Goal: Task Accomplishment & Management: Manage account settings

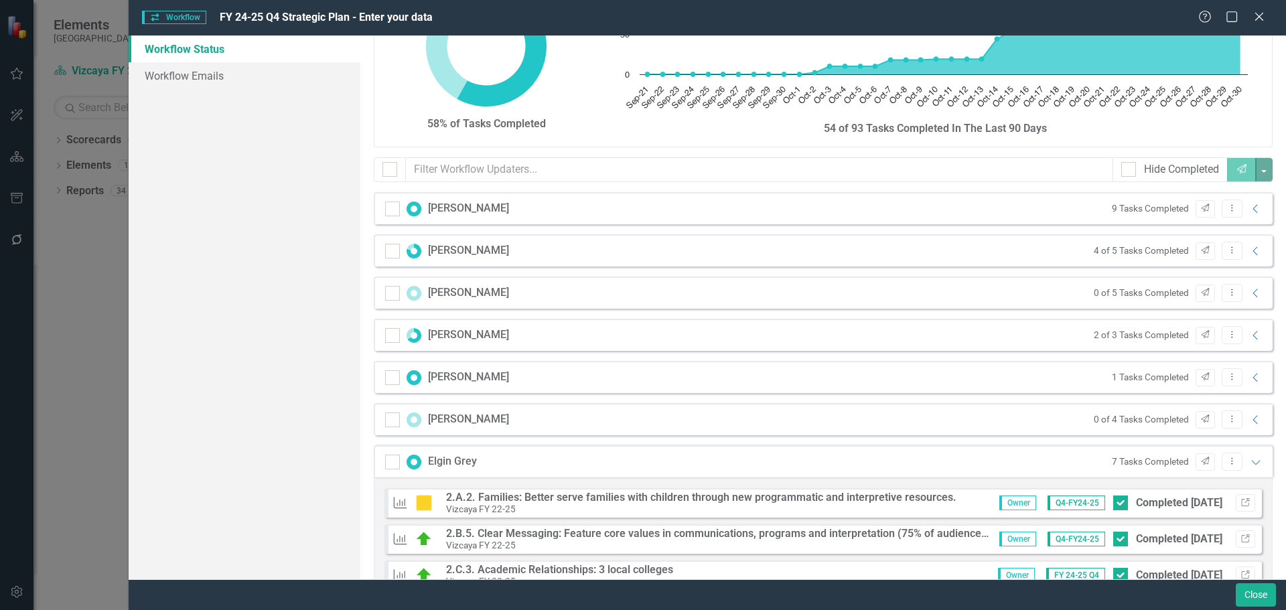
scroll to position [77, 0]
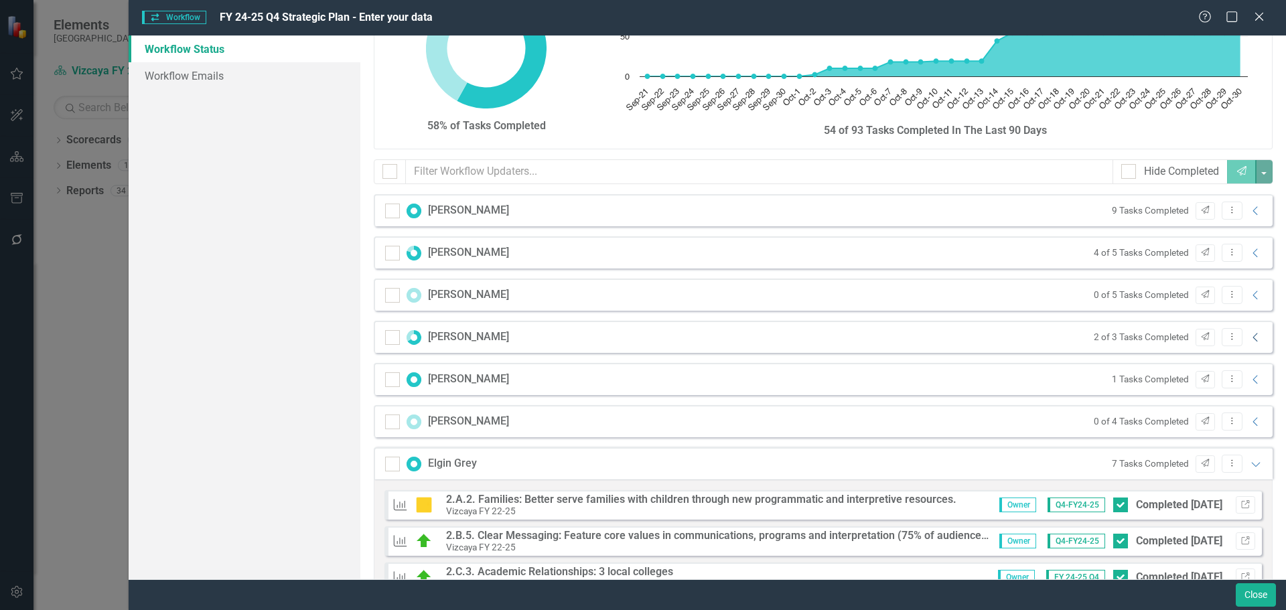
click at [1249, 336] on icon "Collapse" at bounding box center [1255, 337] width 13 height 11
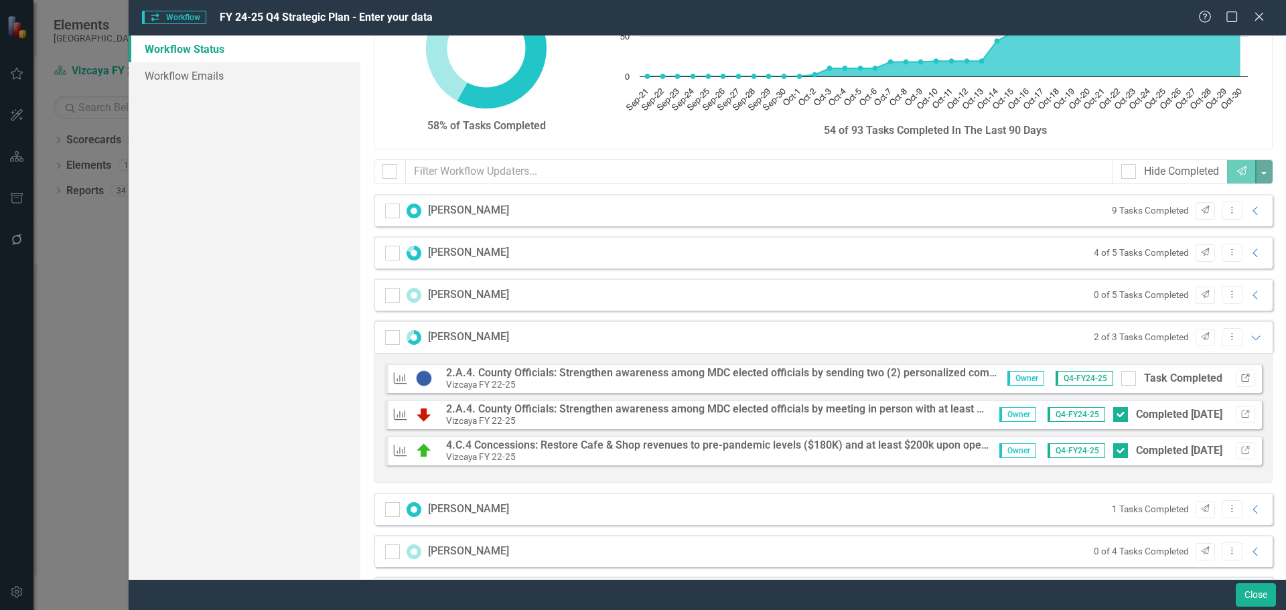
click at [1240, 377] on button "Link" at bounding box center [1245, 378] width 19 height 17
click at [1125, 376] on div at bounding box center [1128, 378] width 15 height 15
click at [1125, 376] on input "Task Completed" at bounding box center [1125, 375] width 9 height 9
checkbox input "true"
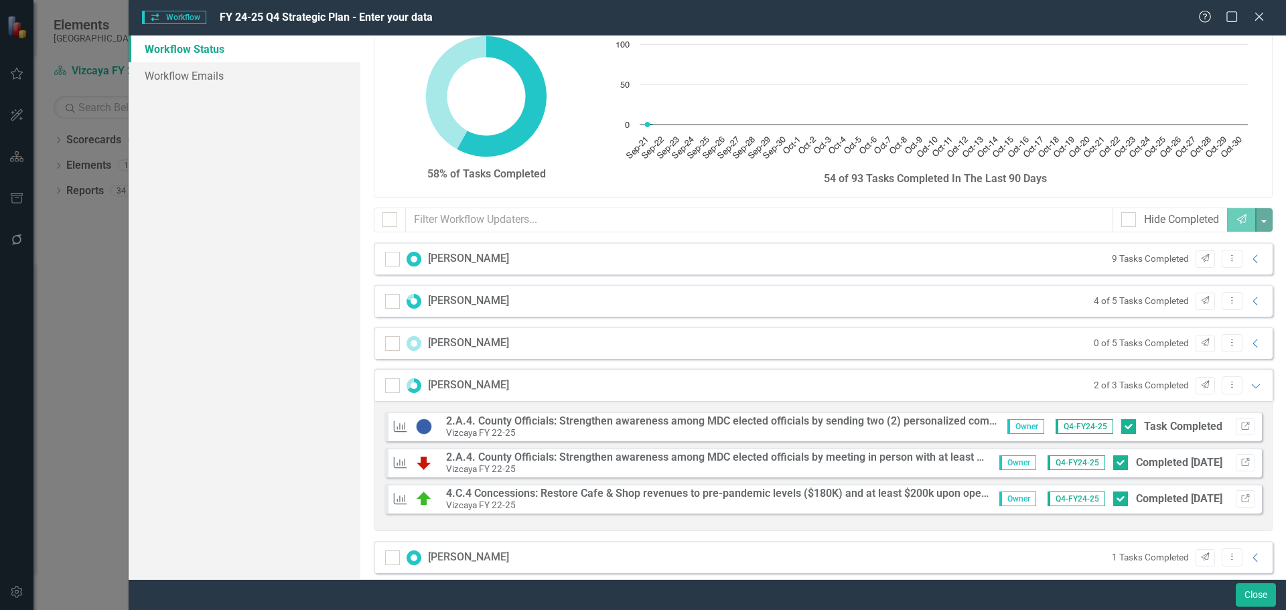
scroll to position [0, 0]
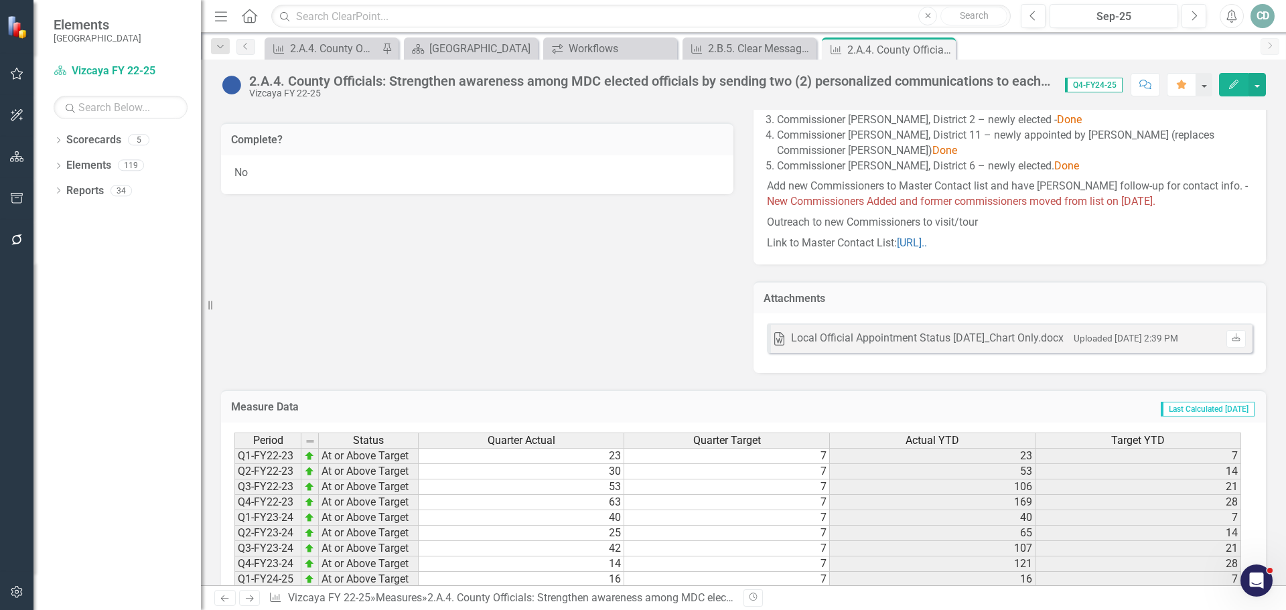
scroll to position [857, 0]
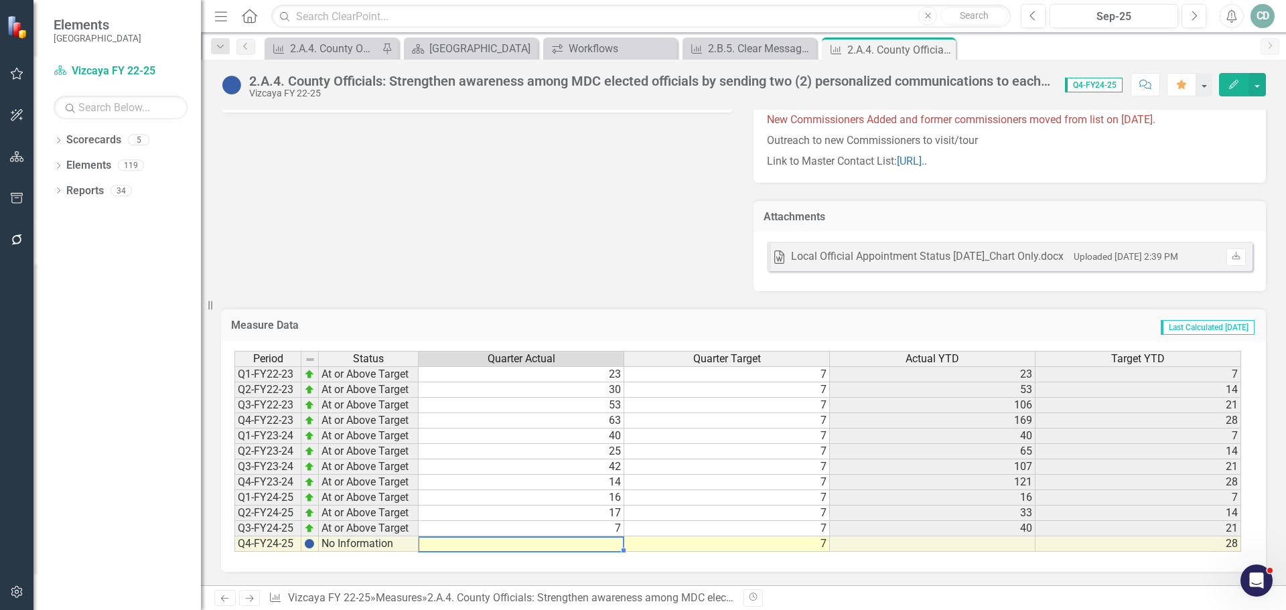
click at [602, 542] on td at bounding box center [522, 543] width 206 height 15
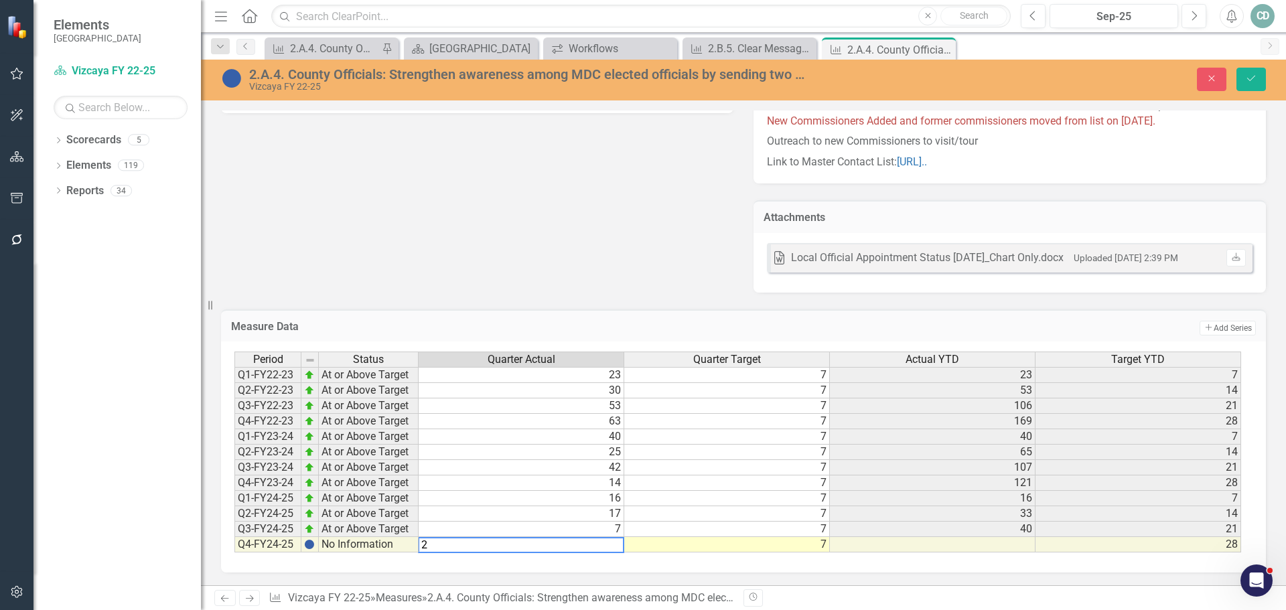
click at [778, 499] on td "7" at bounding box center [727, 498] width 206 height 15
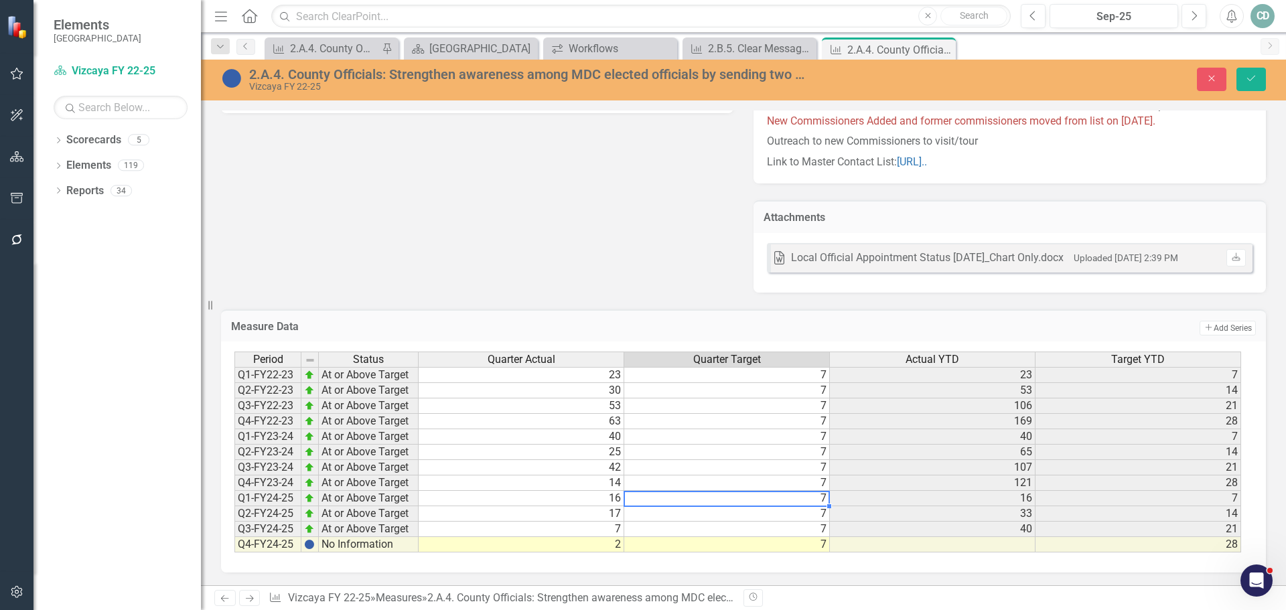
type textarea "7"
click at [1250, 78] on icon "Save" at bounding box center [1251, 78] width 12 height 9
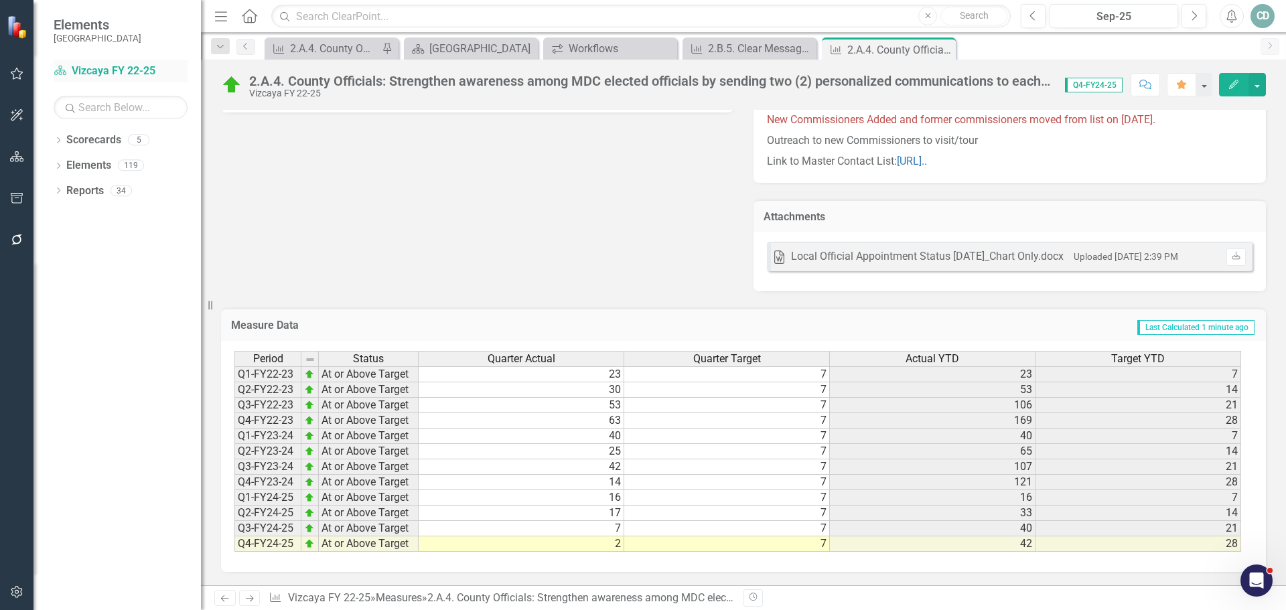
click at [127, 70] on link "Scorecard Vizcaya FY 22-25" at bounding box center [121, 71] width 134 height 15
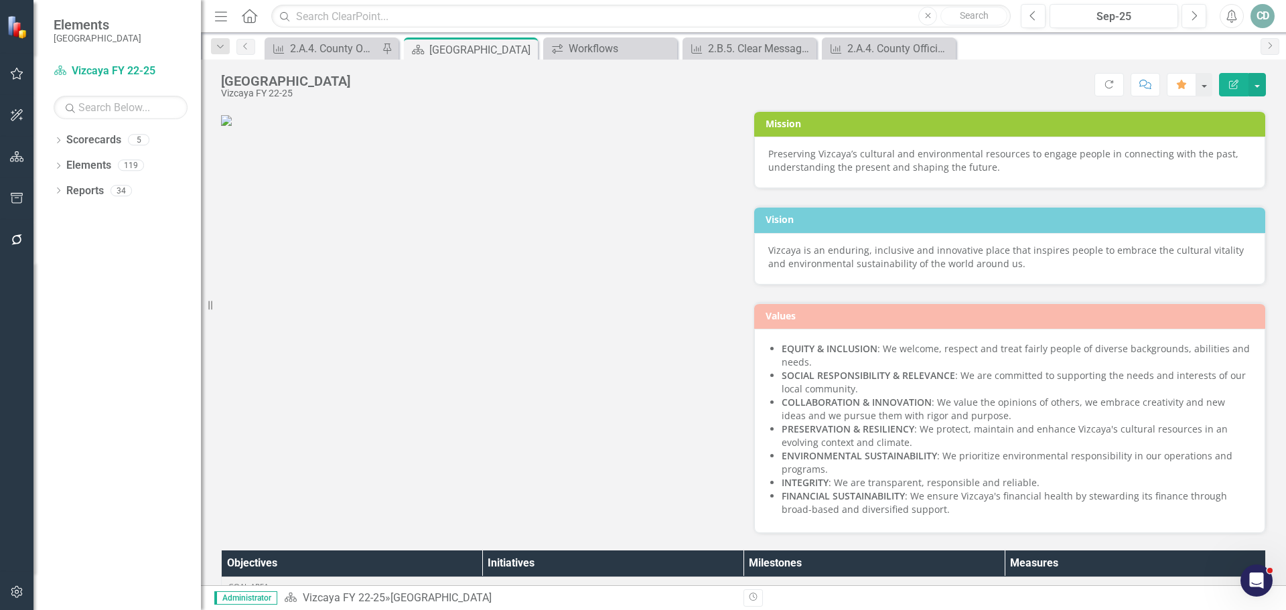
click at [999, 263] on div "Vizcaya is an enduring, inclusive and innovative place that inspires people to …" at bounding box center [1009, 257] width 483 height 27
drag, startPoint x: 999, startPoint y: 261, endPoint x: 821, endPoint y: 254, distance: 177.6
click at [820, 260] on div "Vizcaya is an enduring, inclusive and innovative place that inspires people to …" at bounding box center [1009, 257] width 483 height 27
click at [821, 254] on div "Vizcaya is an enduring, inclusive and innovative place that inspires people to …" at bounding box center [1009, 257] width 483 height 27
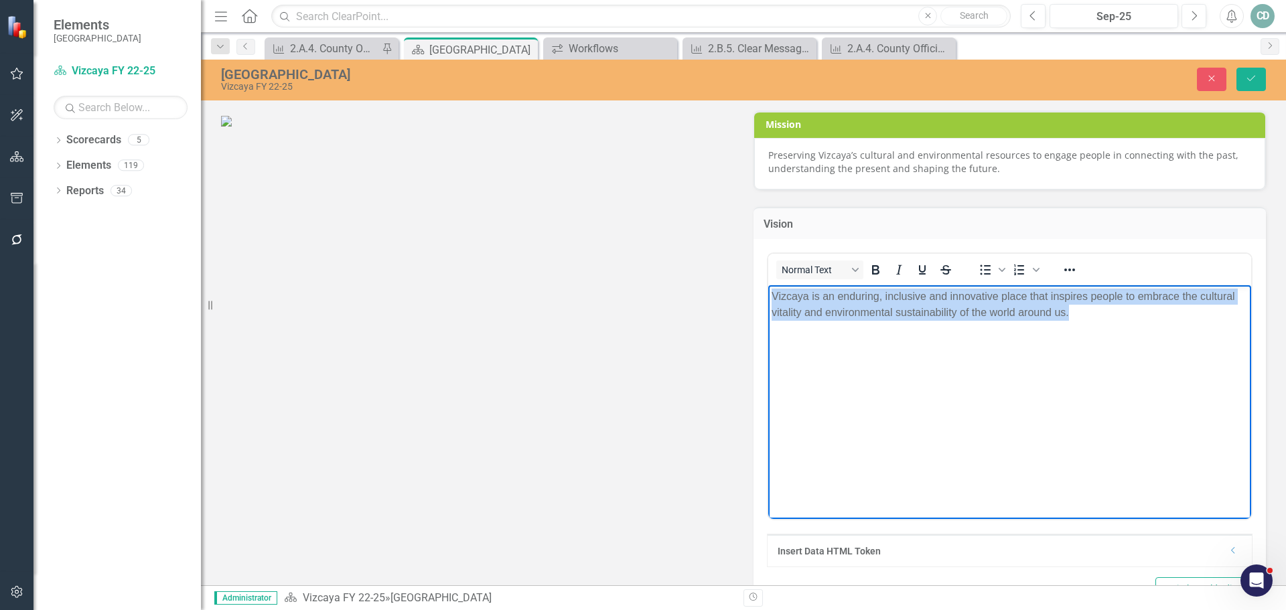
drag, startPoint x: 1092, startPoint y: 317, endPoint x: 749, endPoint y: 291, distance: 344.5
click at [768, 291] on html "Vizcaya is an enduring, inclusive and innovative place that inspires people to …" at bounding box center [1009, 385] width 483 height 201
copy p "Vizcaya is an enduring, inclusive and innovative place that inspires people to …"
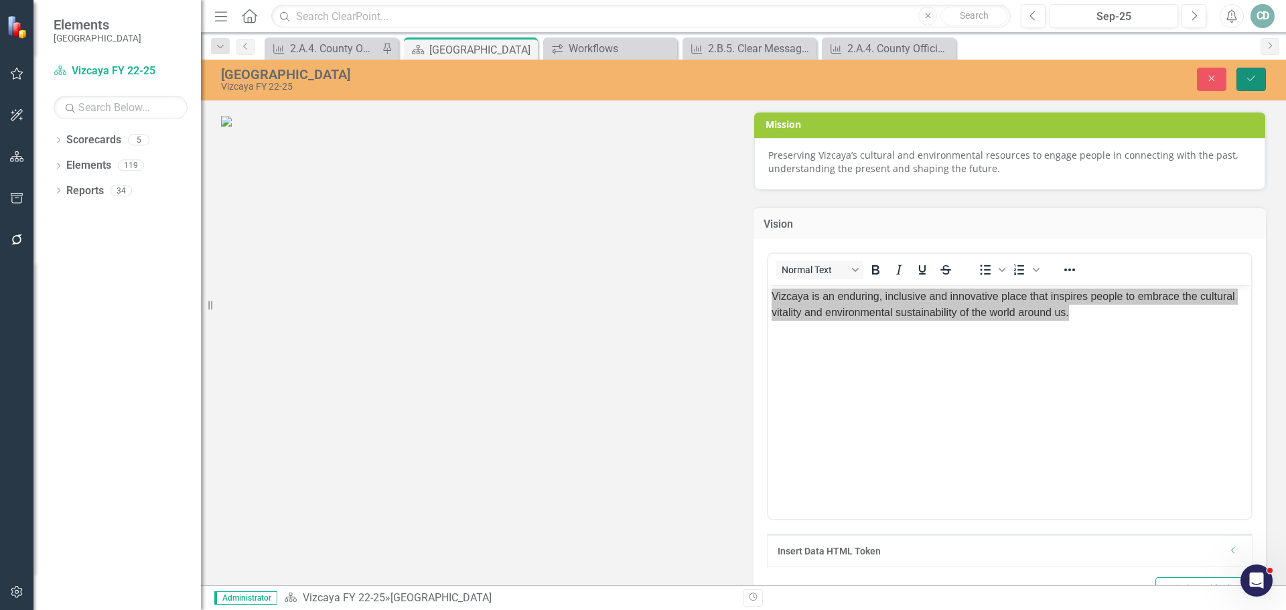
click at [1249, 73] on button "Save" at bounding box center [1250, 79] width 29 height 23
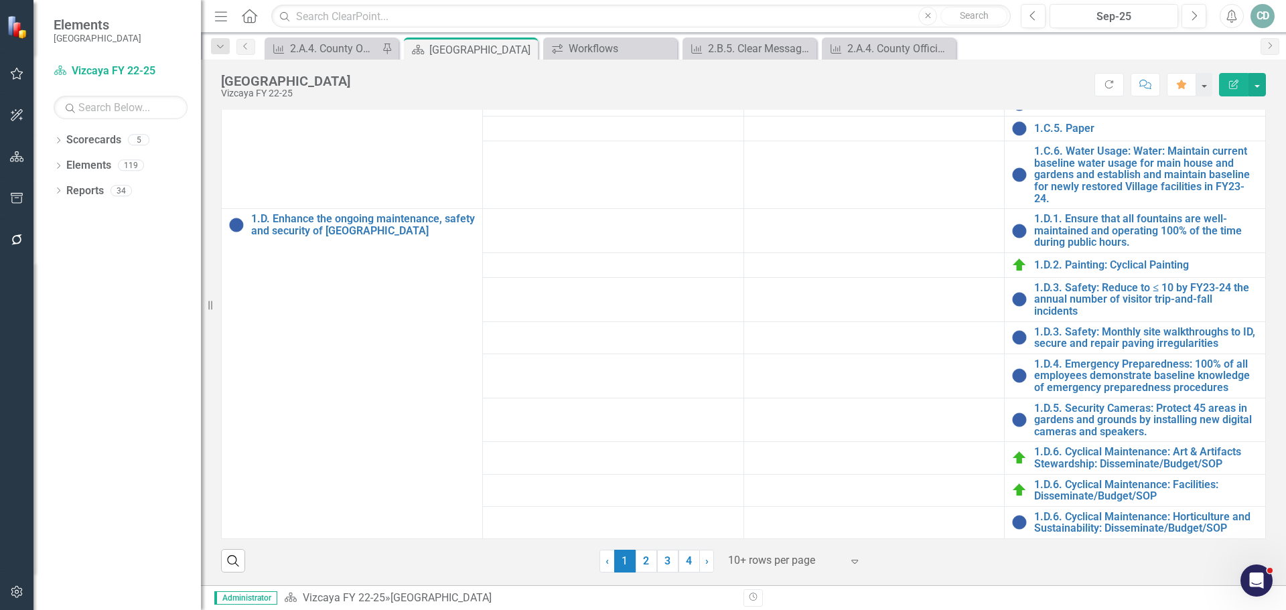
scroll to position [469, 0]
click at [638, 557] on link "2" at bounding box center [646, 560] width 21 height 23
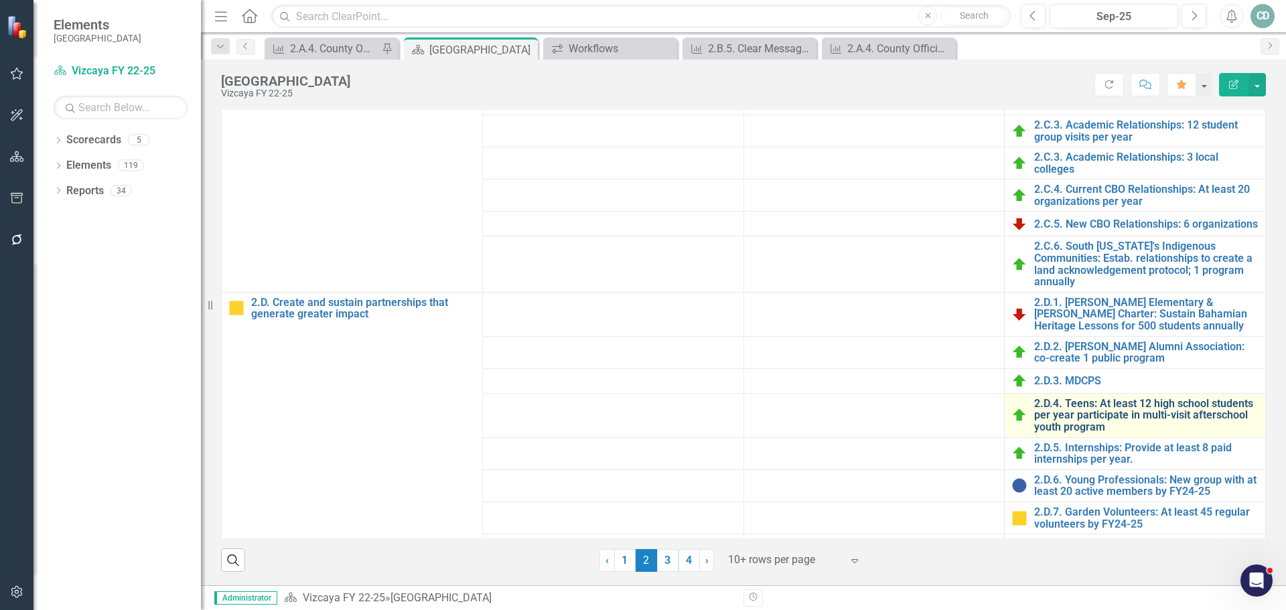
scroll to position [895, 0]
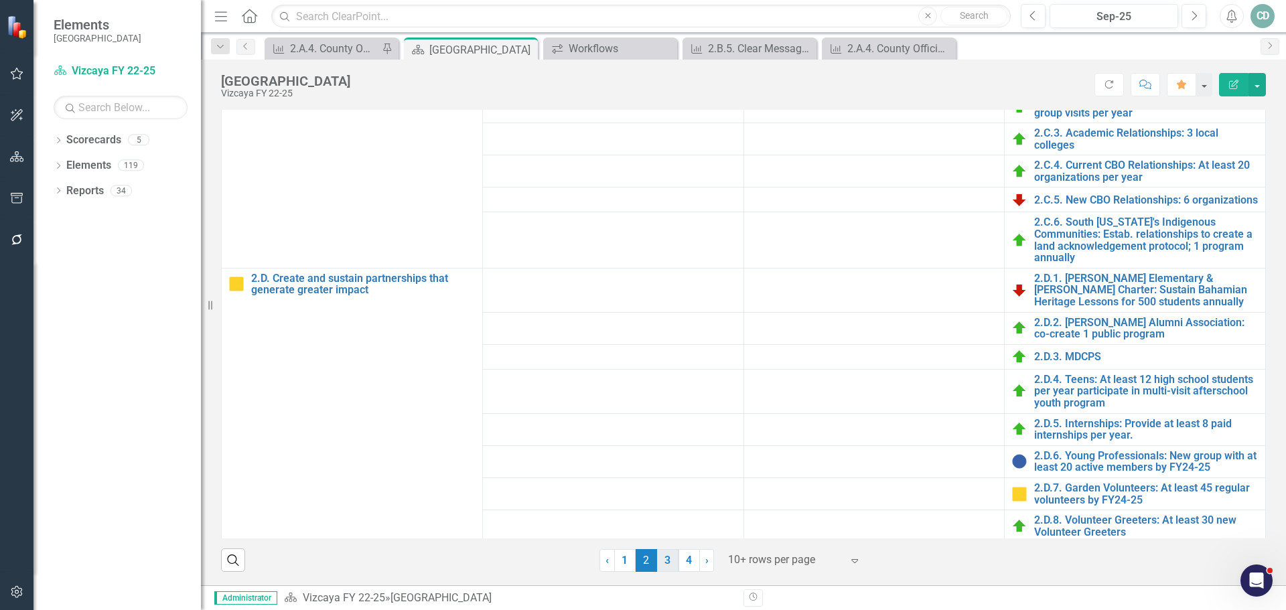
click at [659, 564] on link "3" at bounding box center [667, 560] width 21 height 23
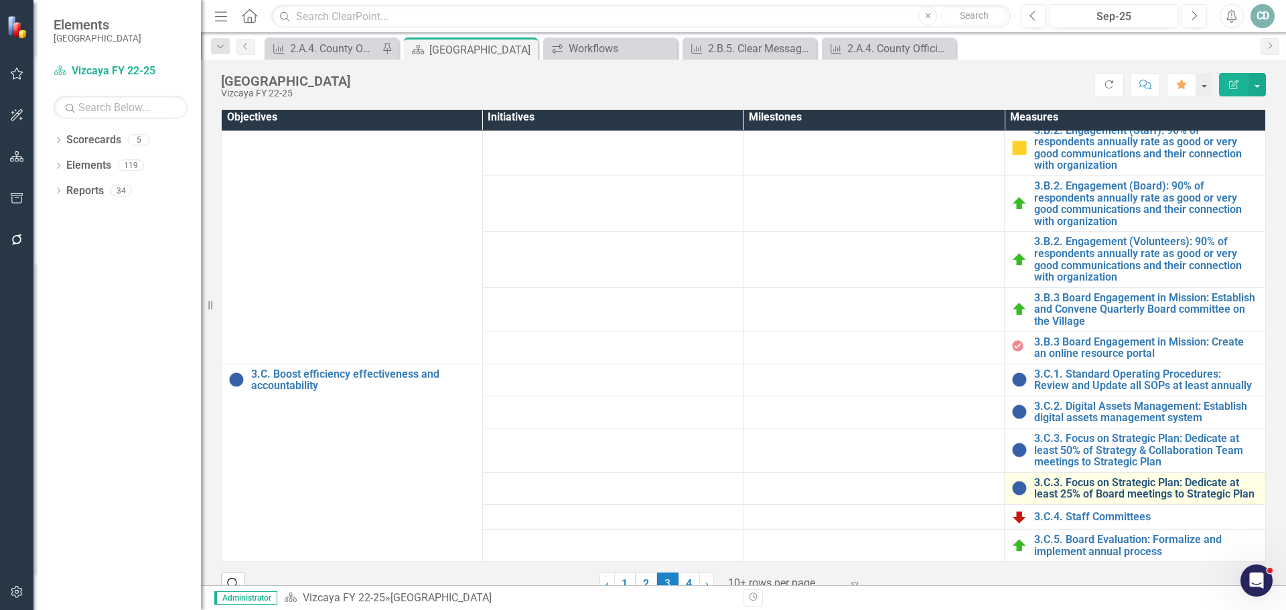
scroll to position [469, 0]
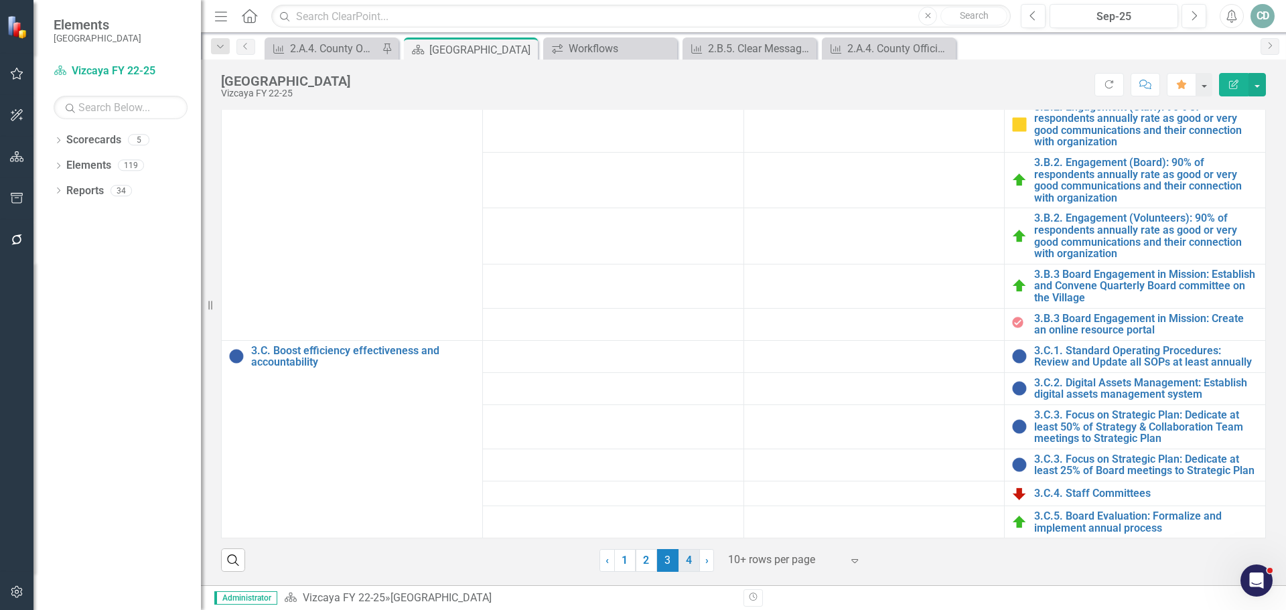
click at [684, 559] on link "4" at bounding box center [688, 560] width 21 height 23
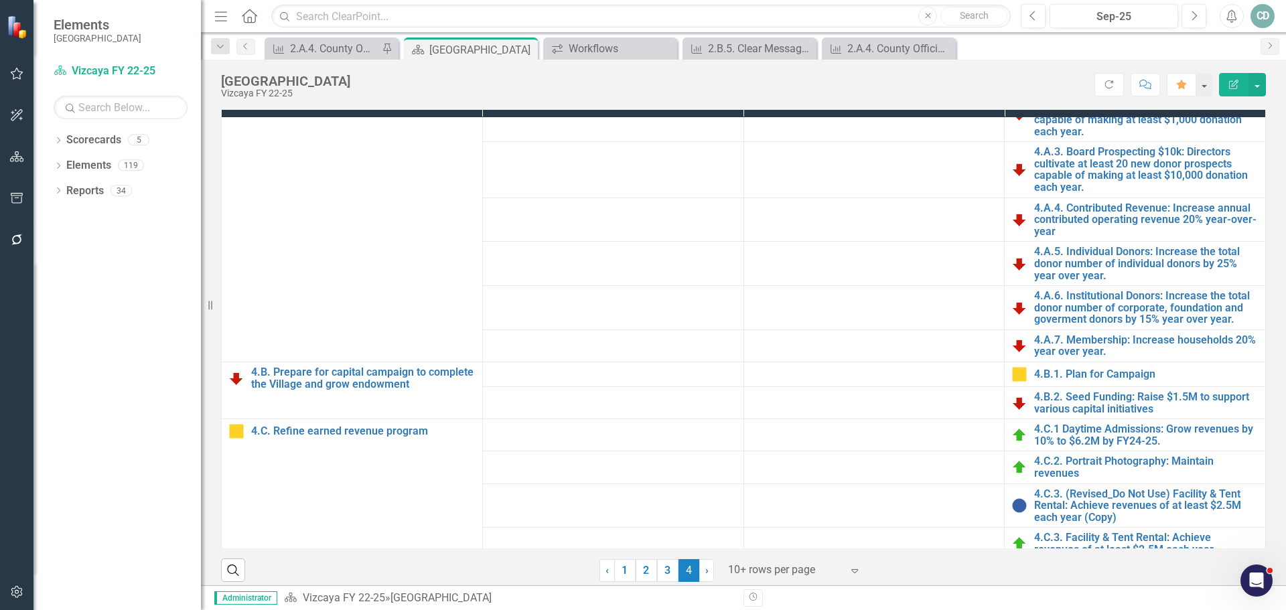
scroll to position [246, 0]
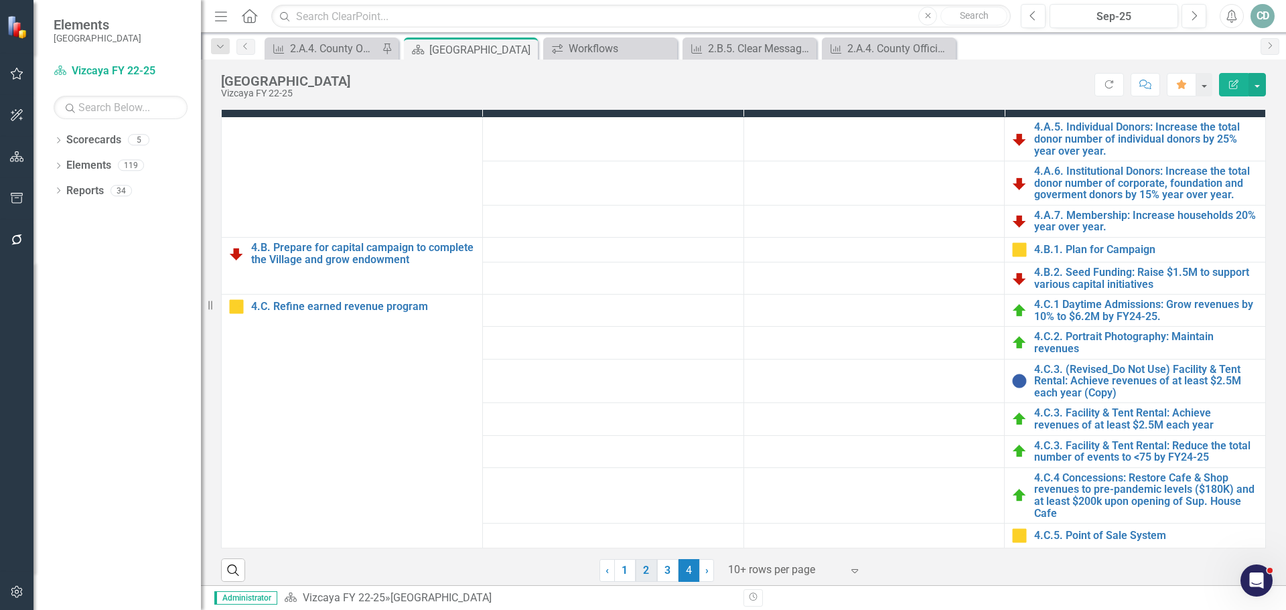
click at [640, 567] on link "2" at bounding box center [646, 570] width 21 height 23
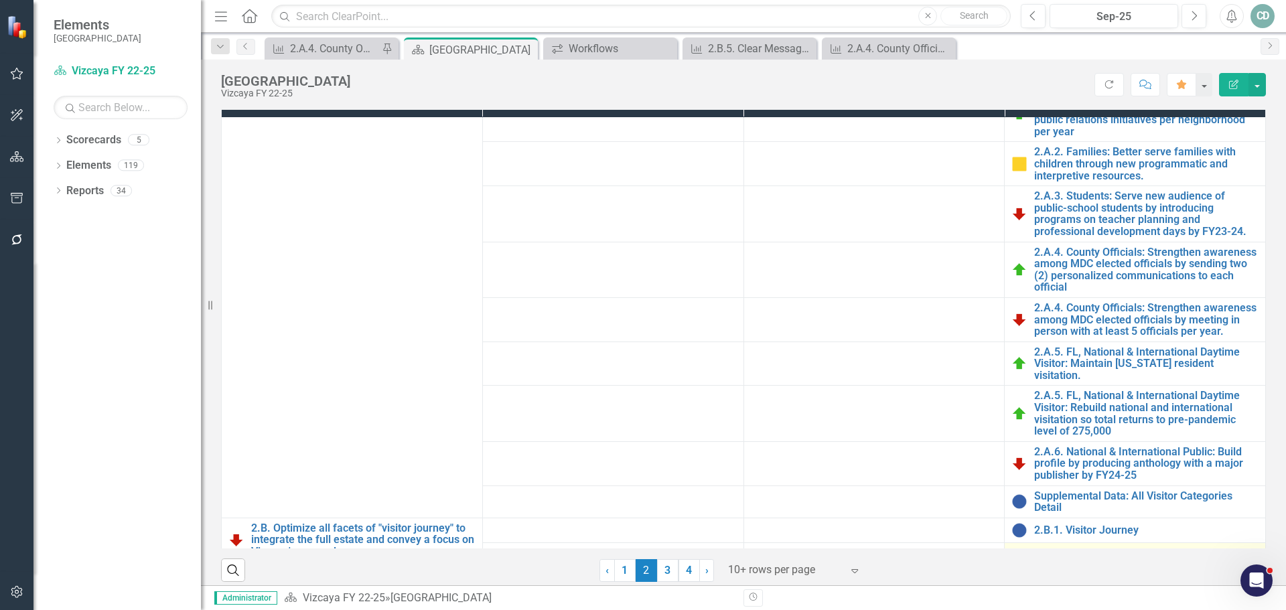
scroll to position [201, 0]
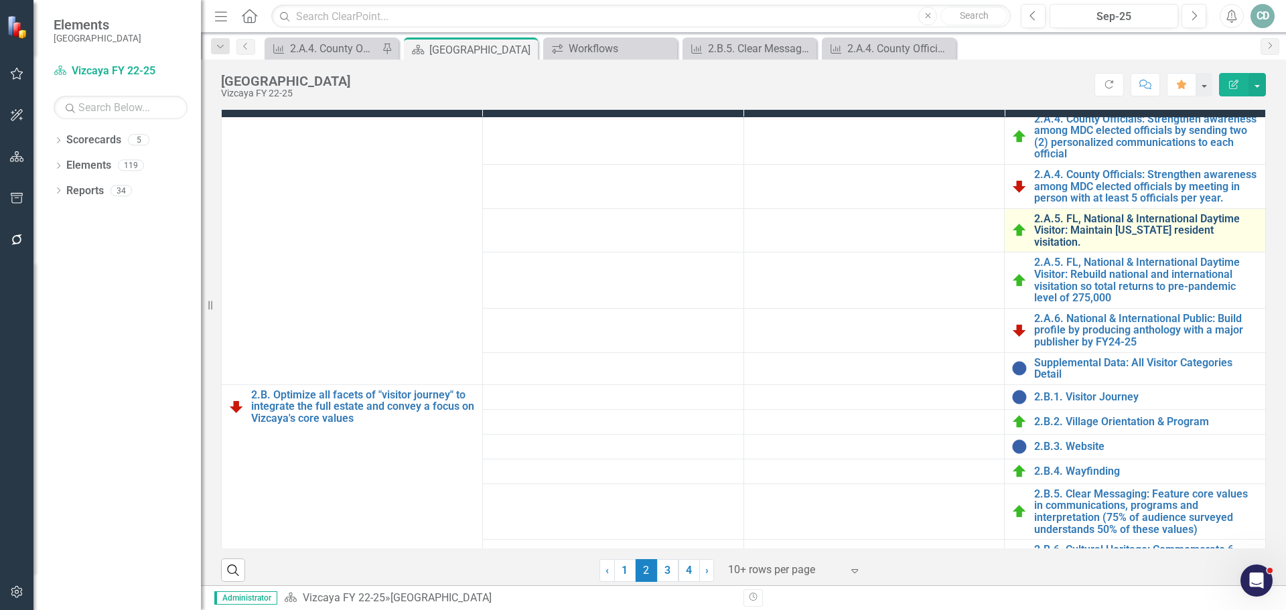
click at [1136, 217] on link "2.A.5. FL, National & International Daytime Visitor: Maintain [US_STATE] reside…" at bounding box center [1146, 230] width 224 height 35
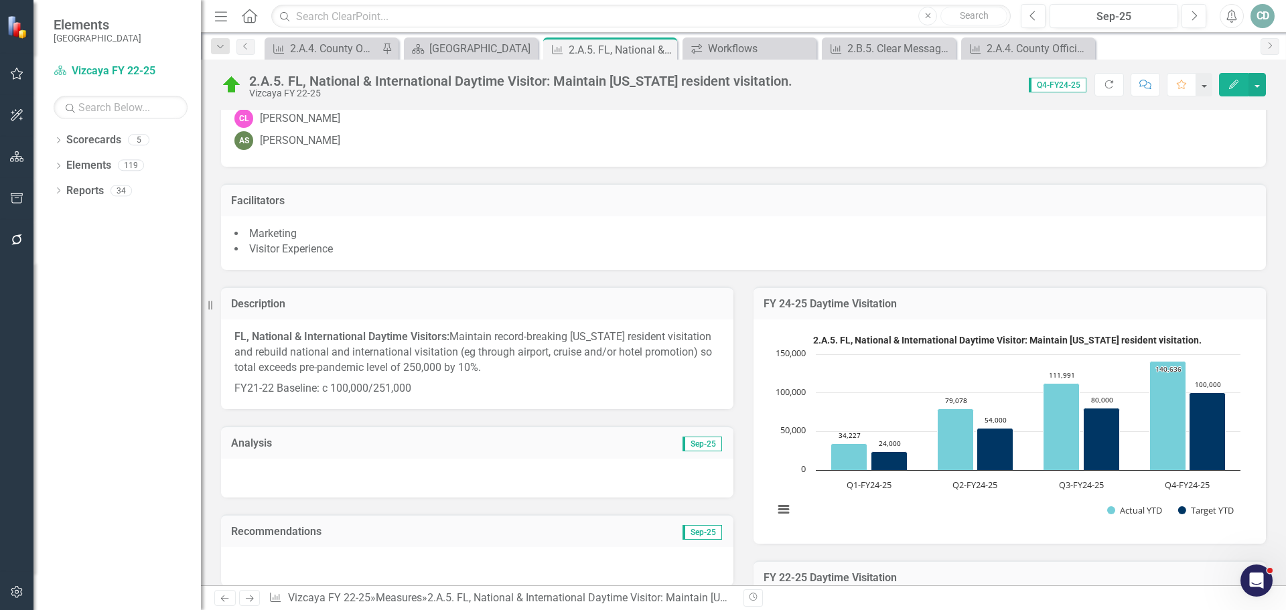
scroll to position [201, 0]
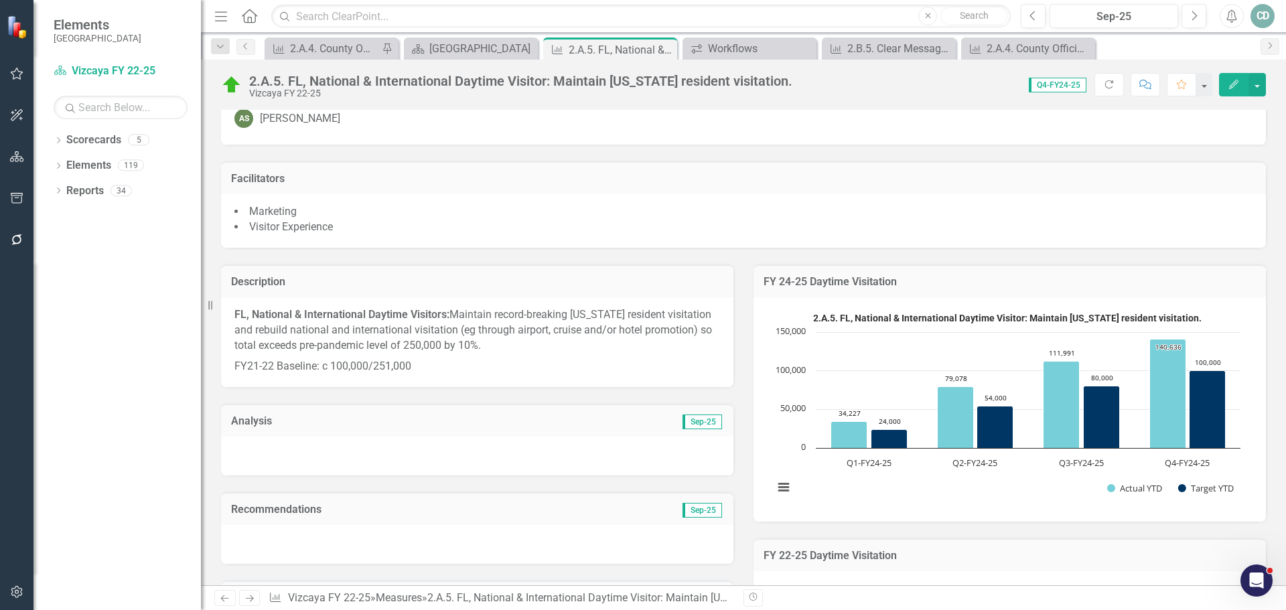
click at [245, 599] on icon "Next" at bounding box center [249, 598] width 11 height 9
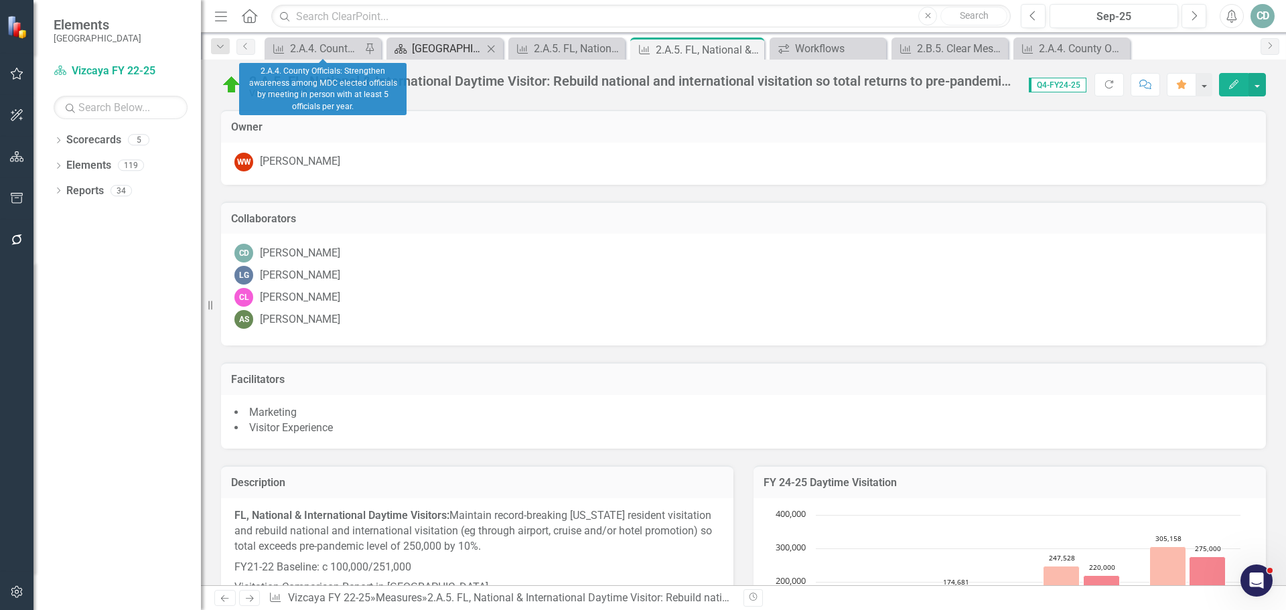
click at [437, 40] on div "[GEOGRAPHIC_DATA]" at bounding box center [447, 48] width 71 height 17
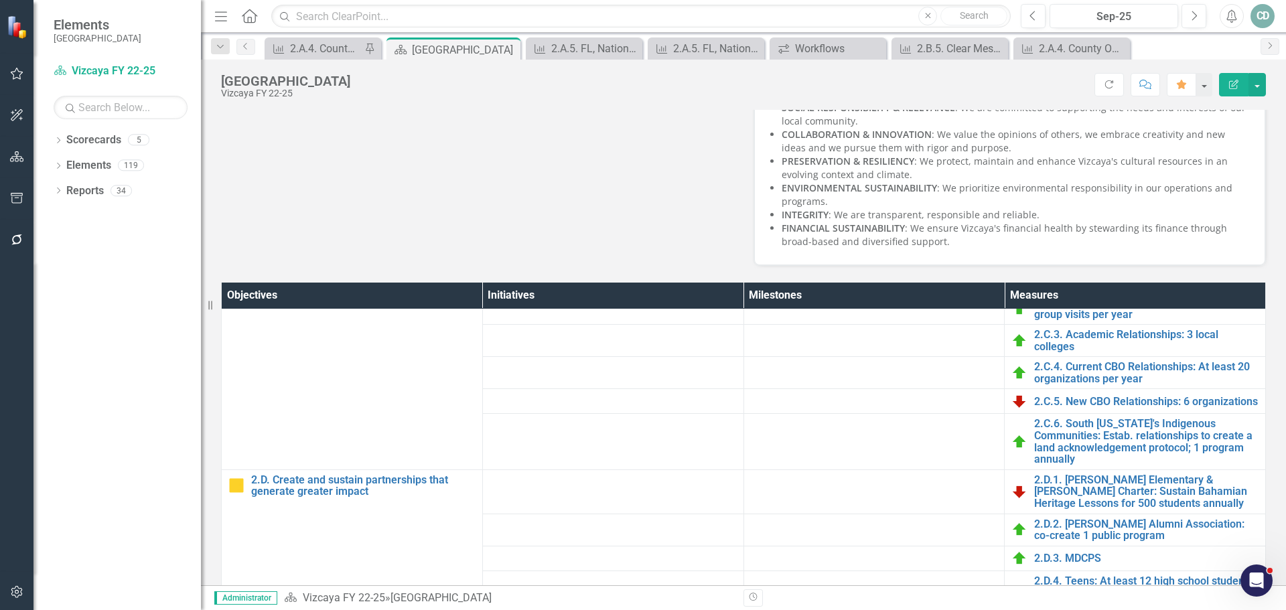
scroll to position [469, 0]
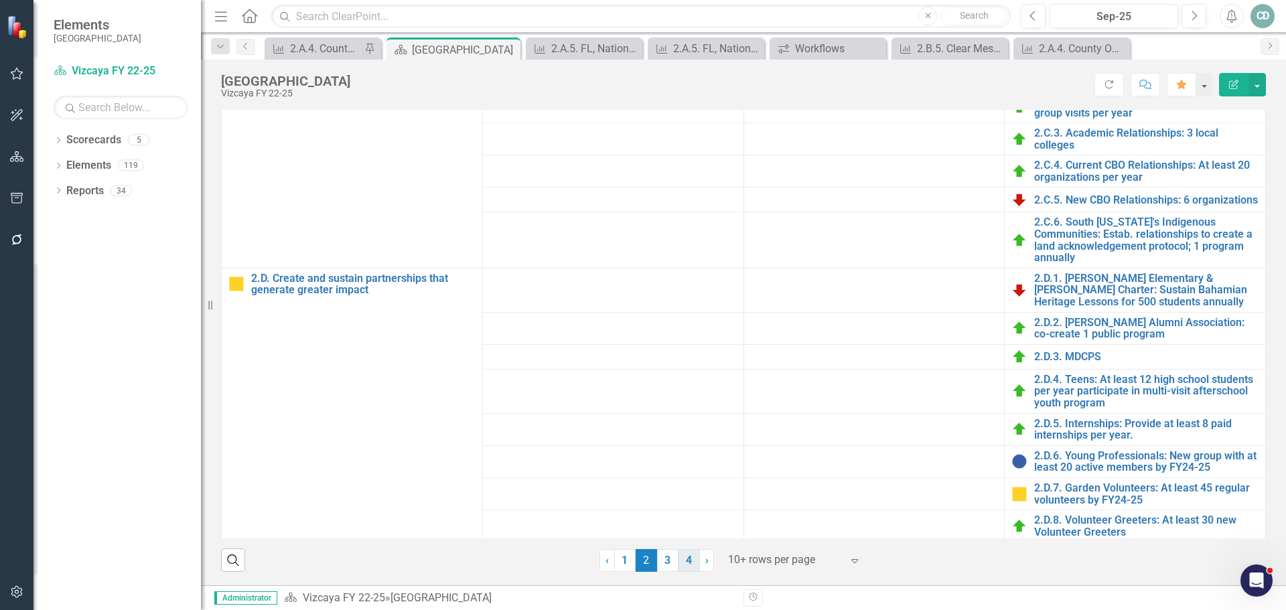
click at [680, 558] on link "4" at bounding box center [688, 560] width 21 height 23
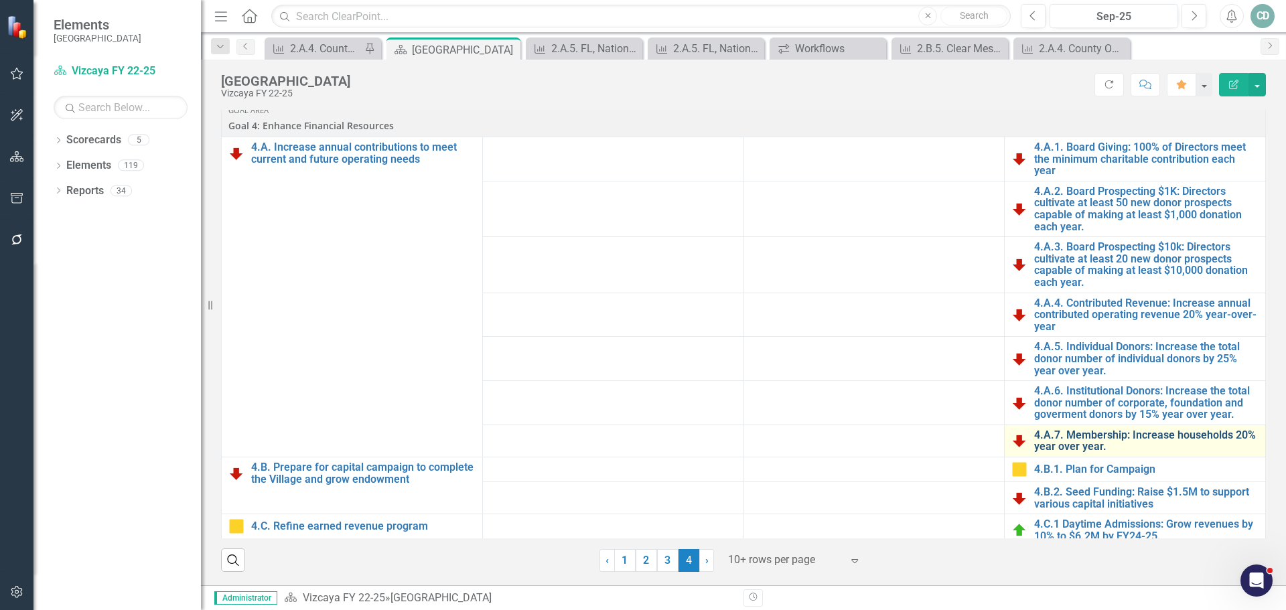
scroll to position [0, 0]
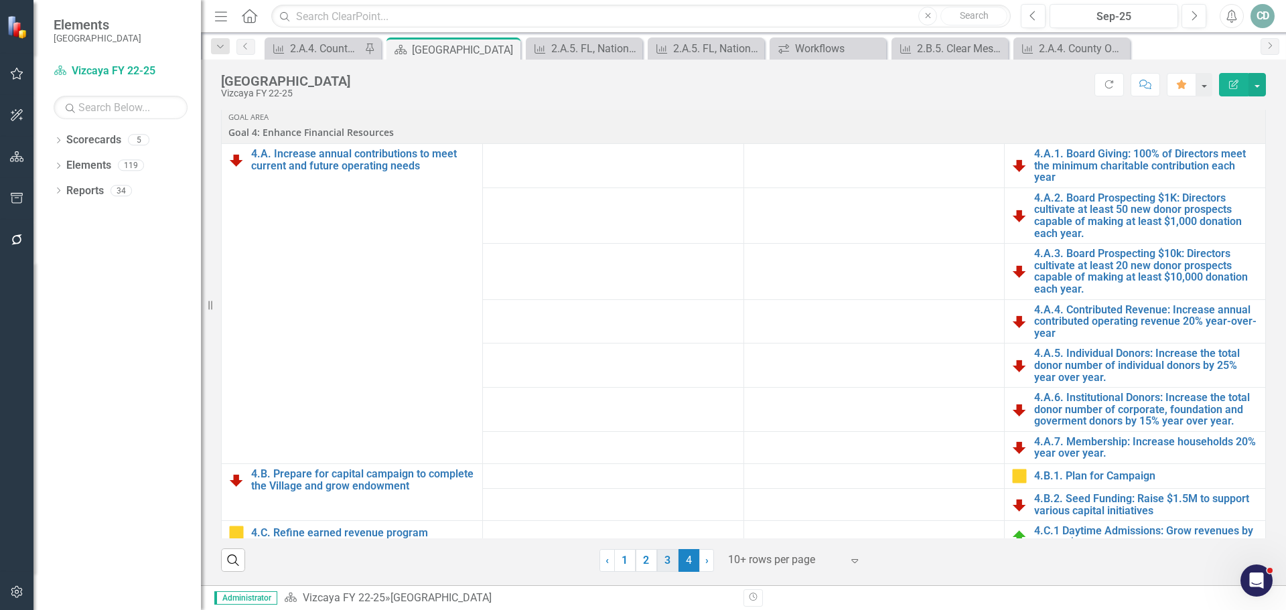
click at [660, 563] on link "3" at bounding box center [667, 560] width 21 height 23
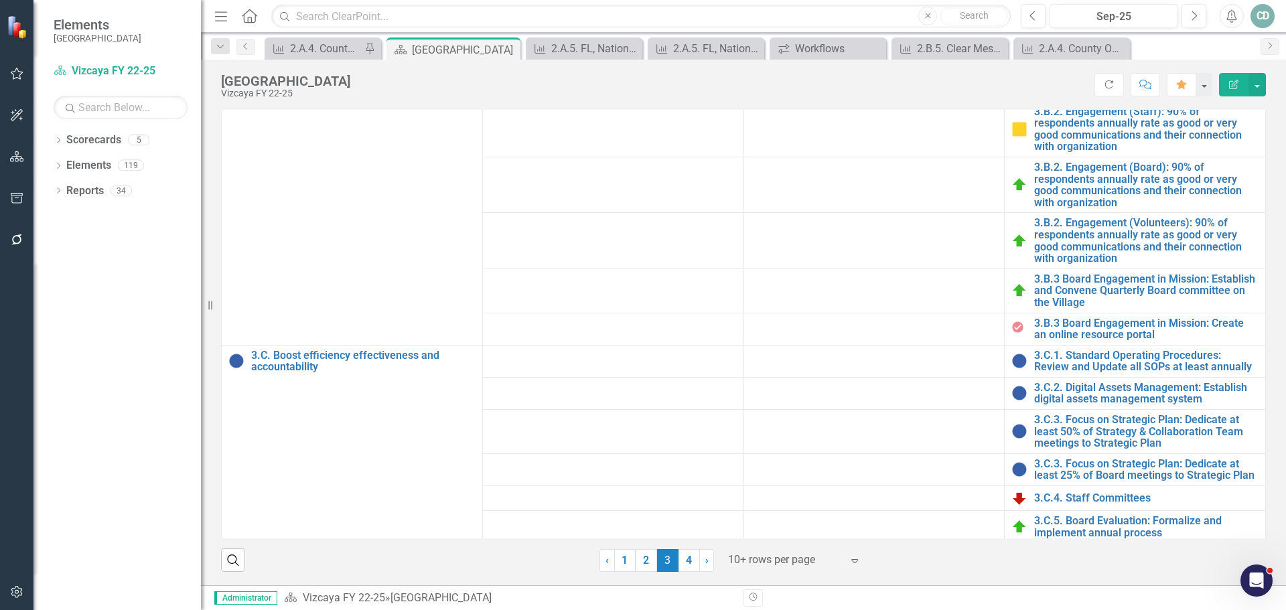
scroll to position [564, 0]
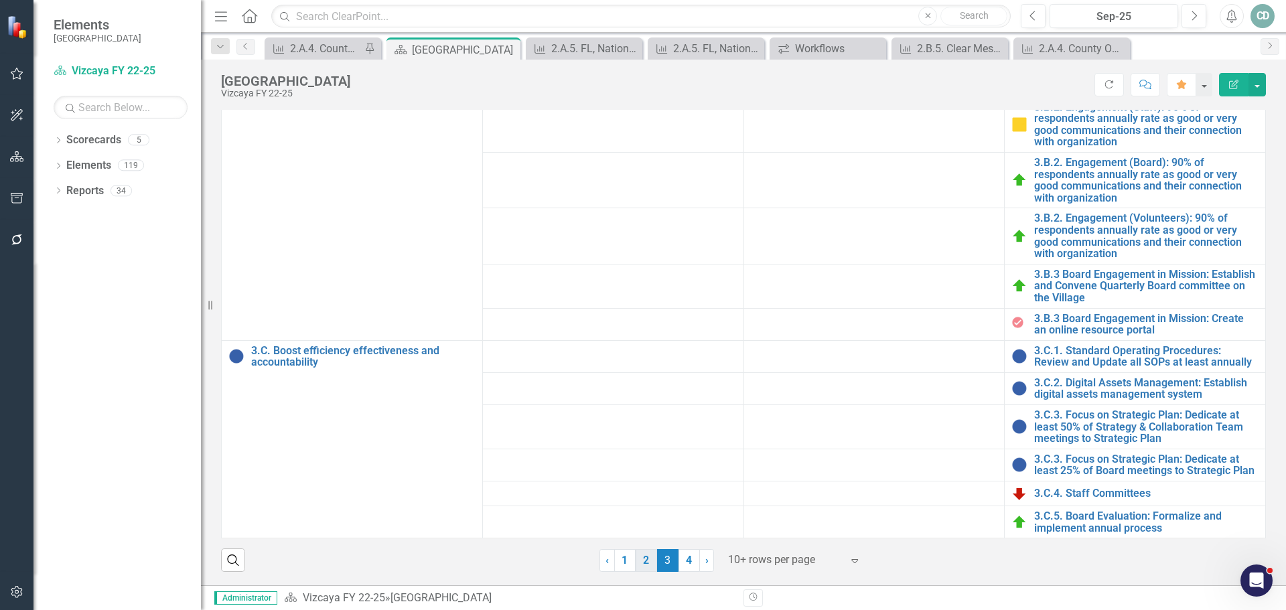
click at [645, 561] on link "2" at bounding box center [646, 560] width 21 height 23
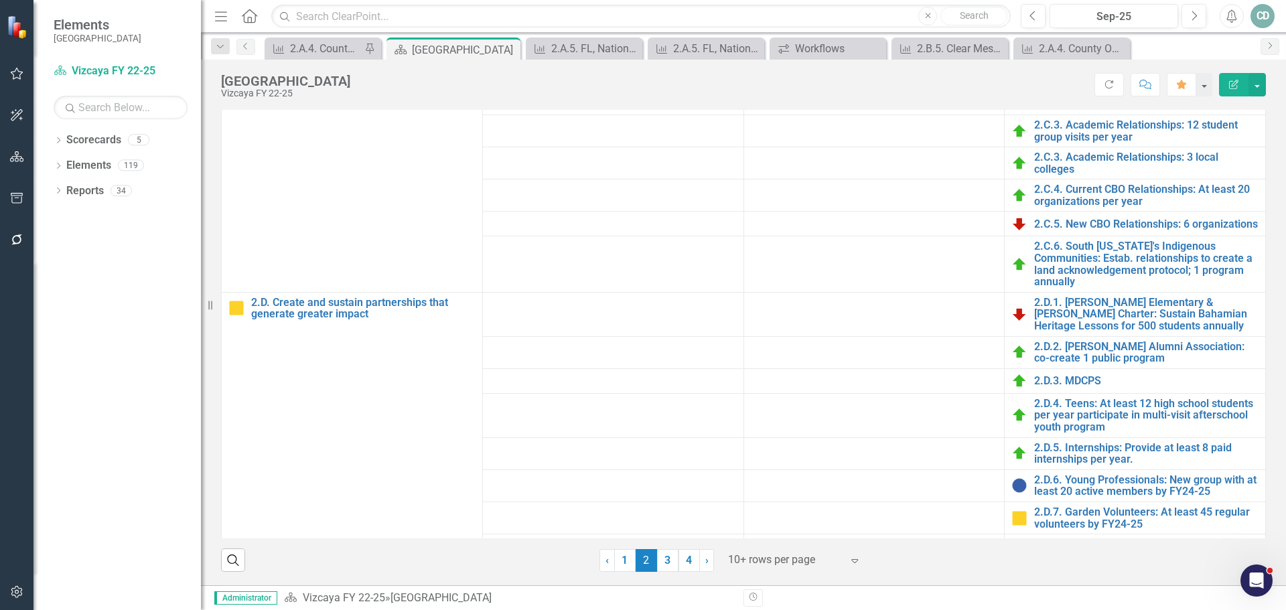
scroll to position [895, 0]
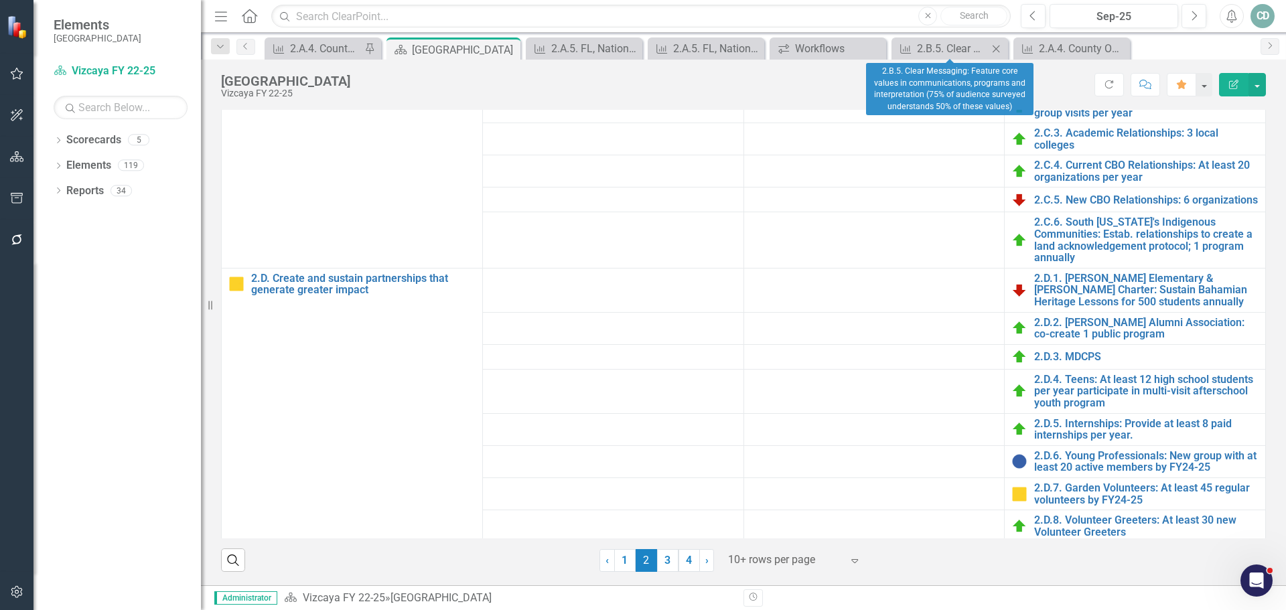
click at [995, 44] on icon "Close" at bounding box center [995, 49] width 13 height 11
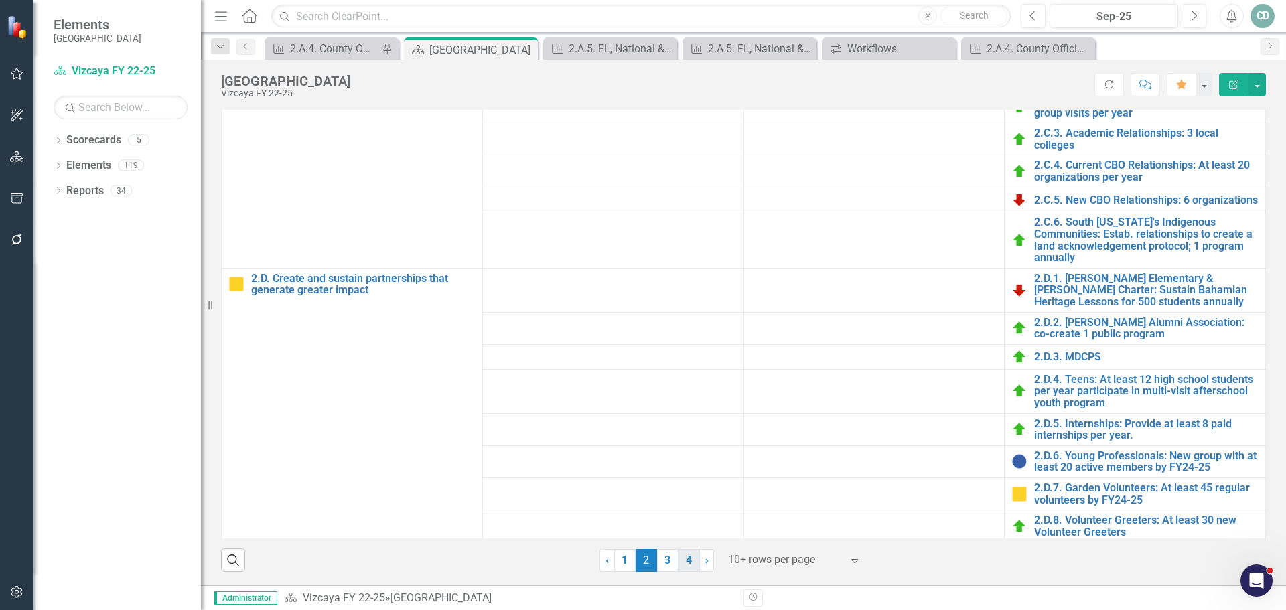
click at [680, 561] on link "4" at bounding box center [688, 560] width 21 height 23
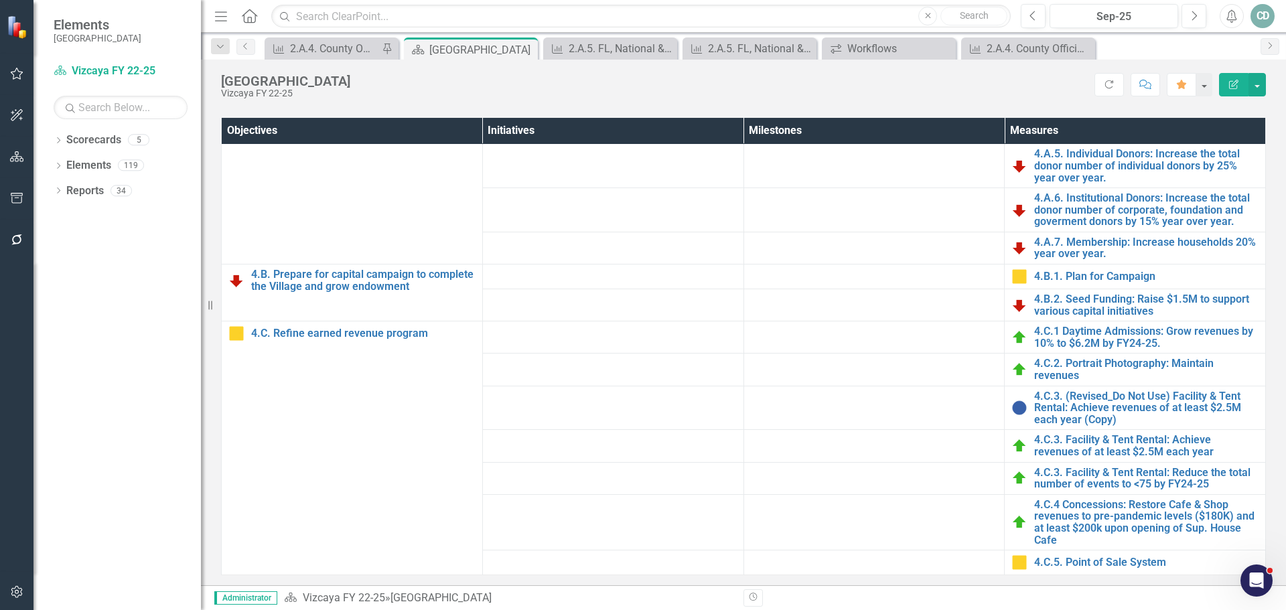
scroll to position [469, 0]
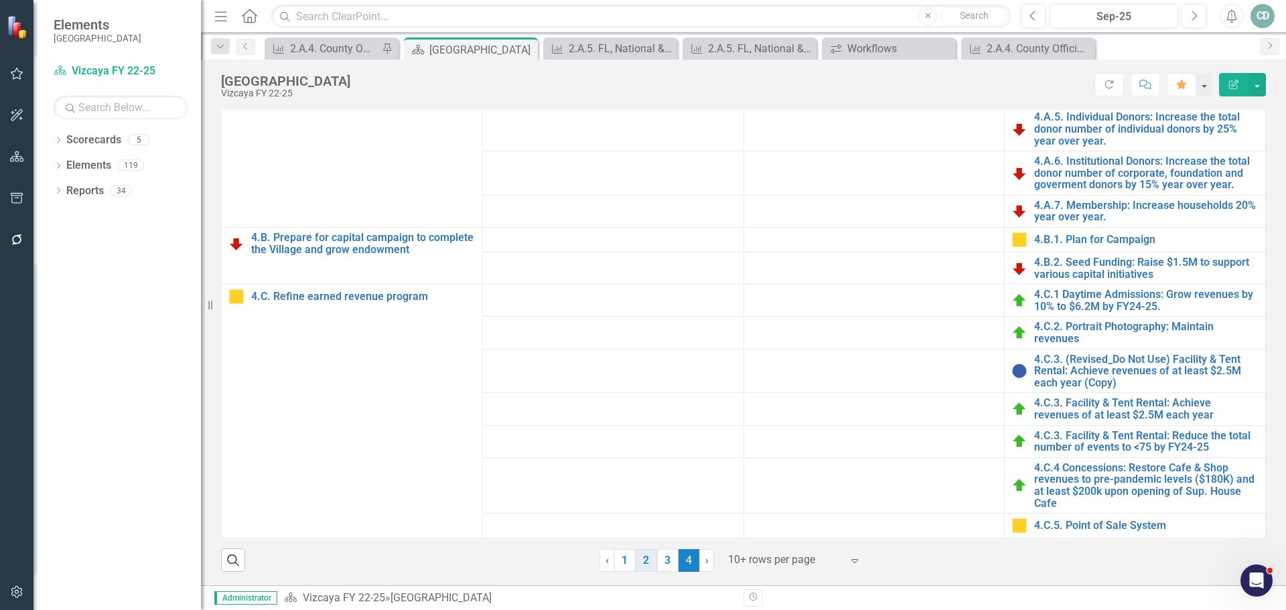
click at [641, 559] on link "2" at bounding box center [646, 560] width 21 height 23
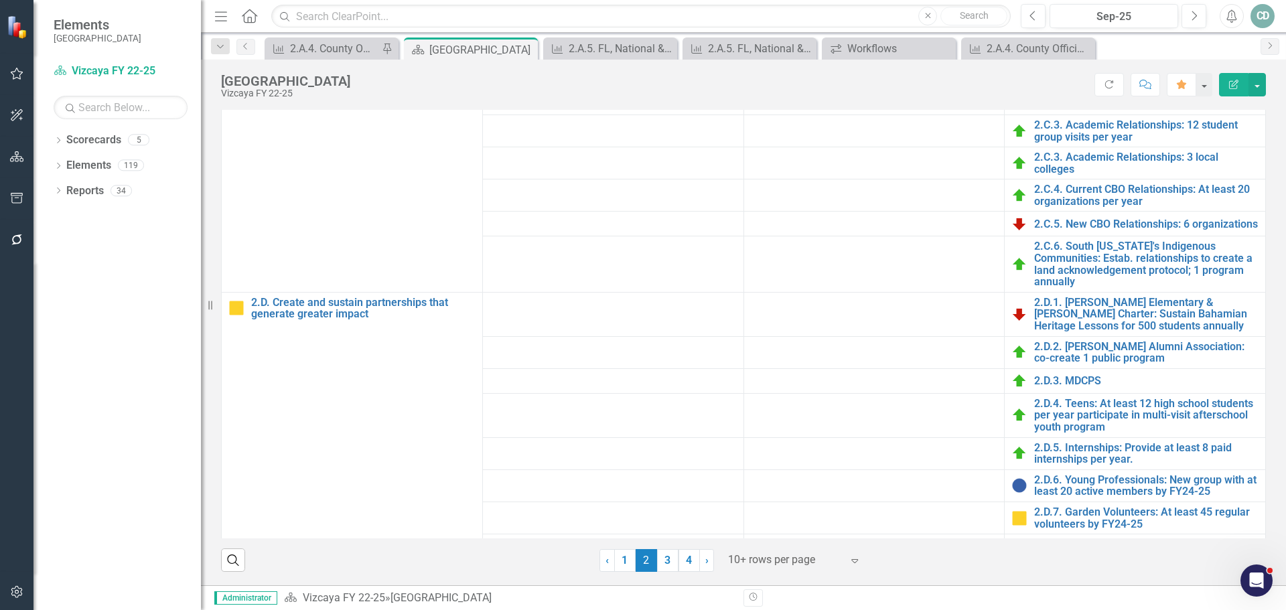
scroll to position [895, 0]
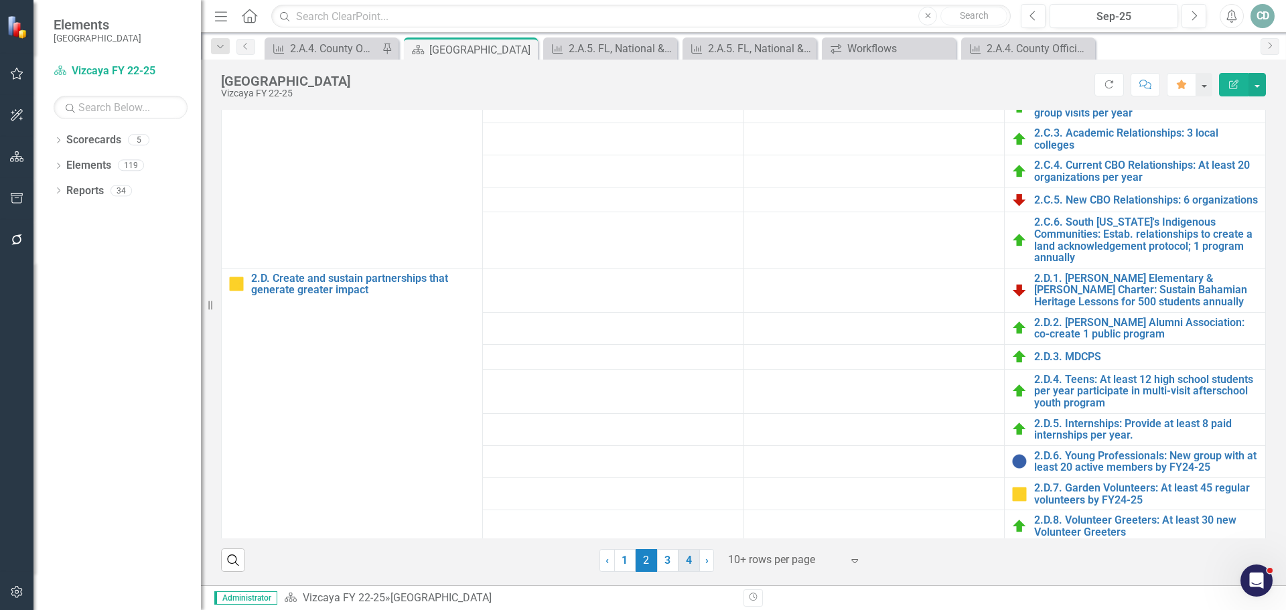
click at [678, 559] on link "4" at bounding box center [688, 560] width 21 height 23
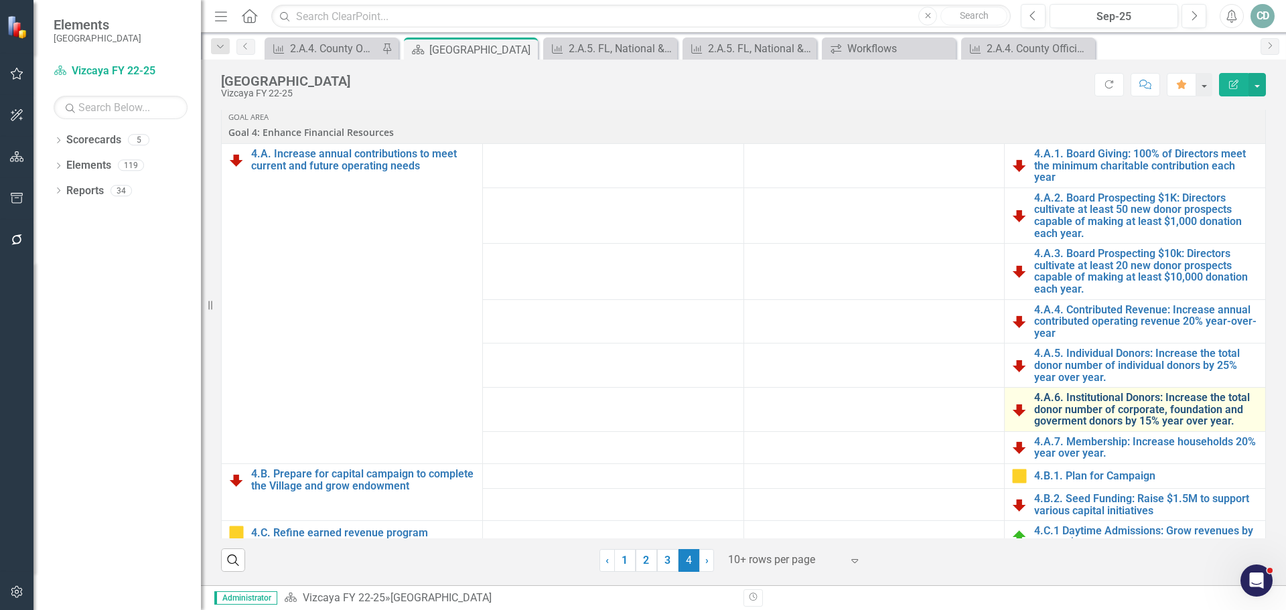
scroll to position [67, 0]
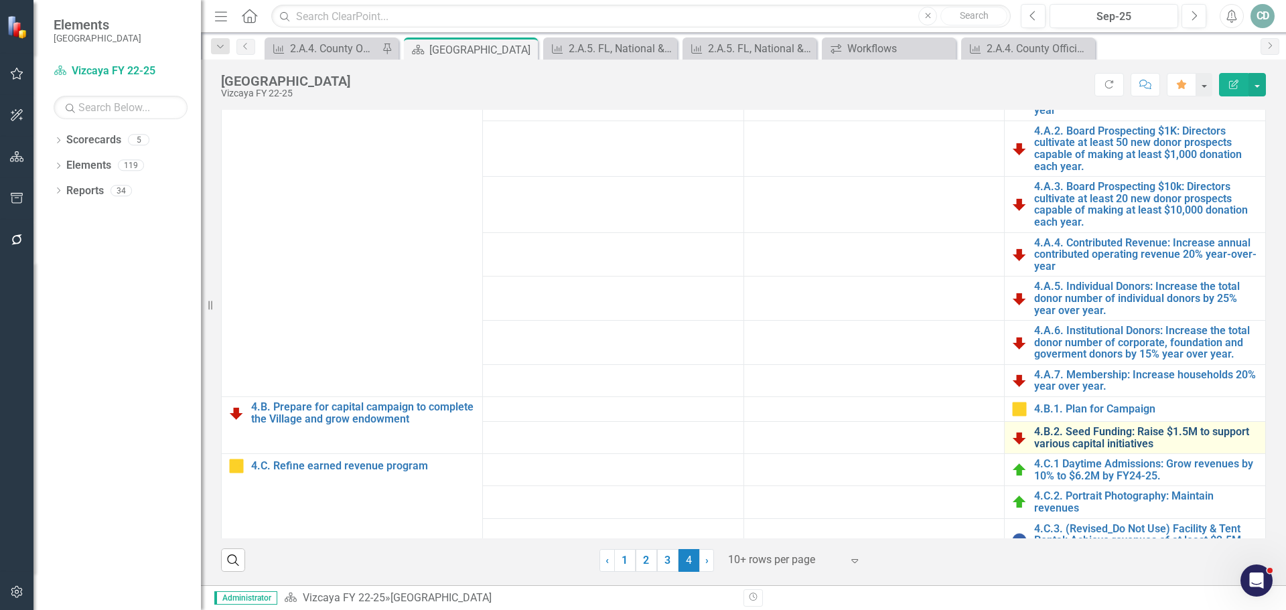
click at [1168, 440] on link "4.B.2. Seed Funding: Raise $1.5M to support various capital initiatives" at bounding box center [1146, 437] width 224 height 23
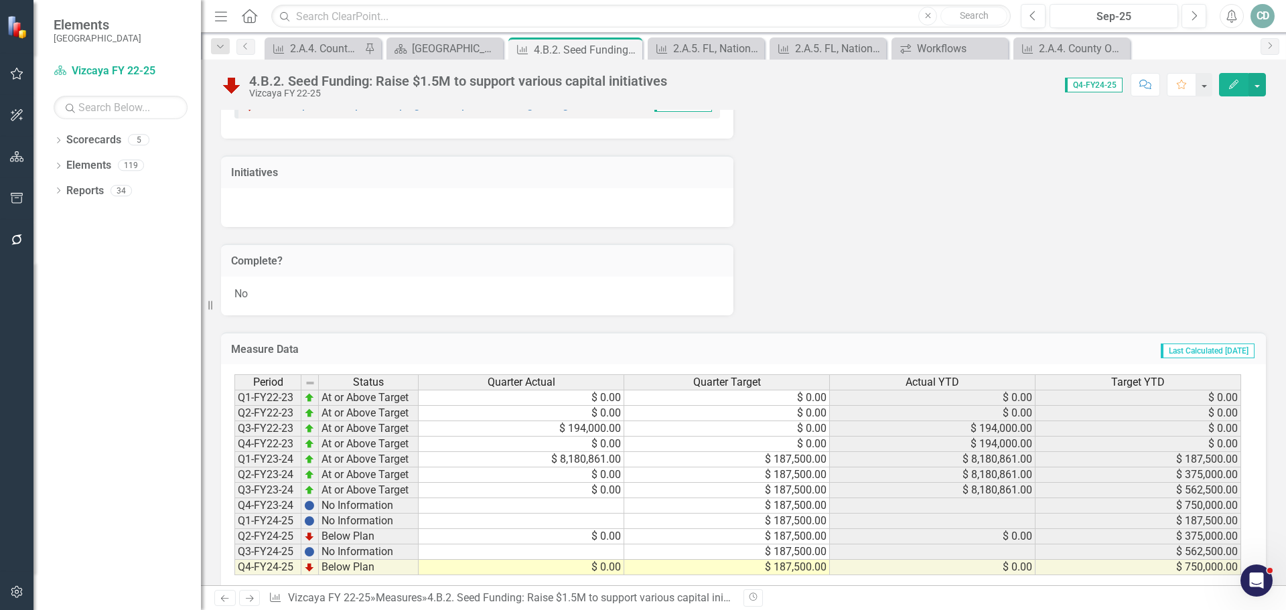
scroll to position [907, 0]
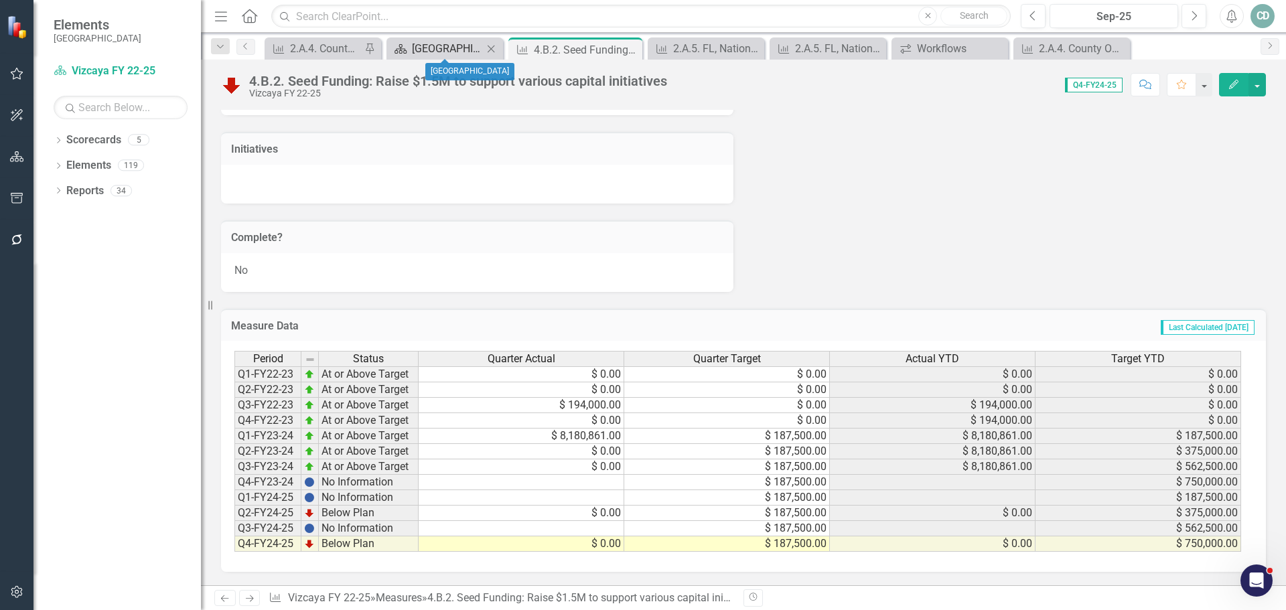
click at [450, 45] on div "[GEOGRAPHIC_DATA]" at bounding box center [447, 48] width 71 height 17
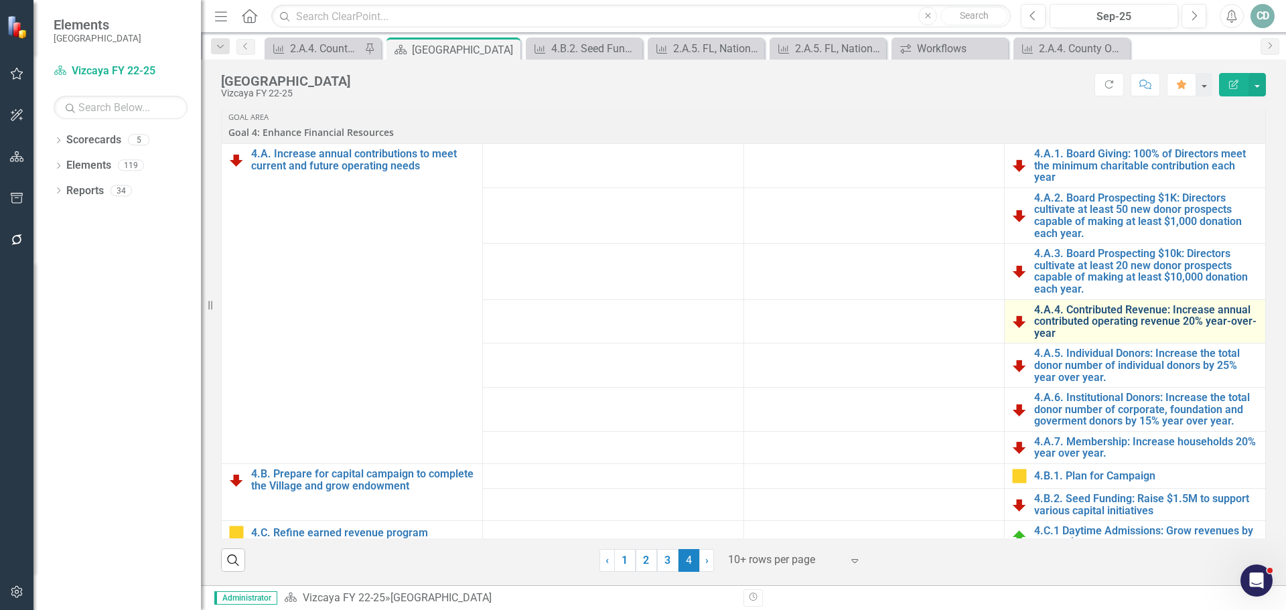
click at [1102, 312] on link "4.A.4. Contributed Revenue: Increase annual contributed operating revenue 20% y…" at bounding box center [1146, 321] width 224 height 35
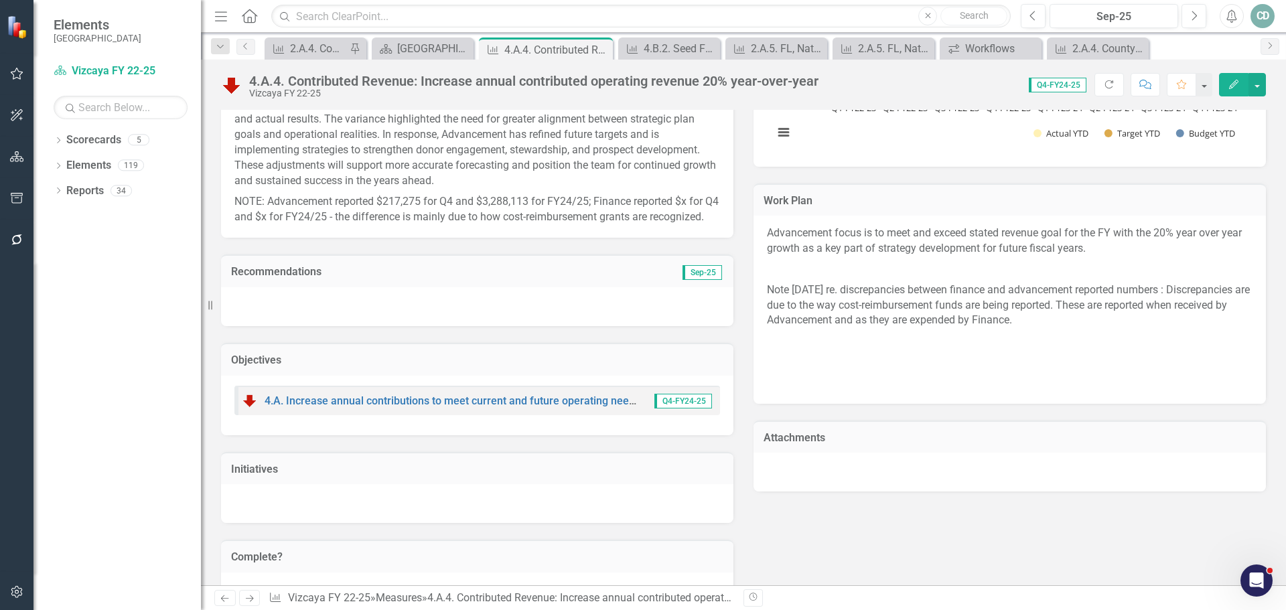
scroll to position [563, 0]
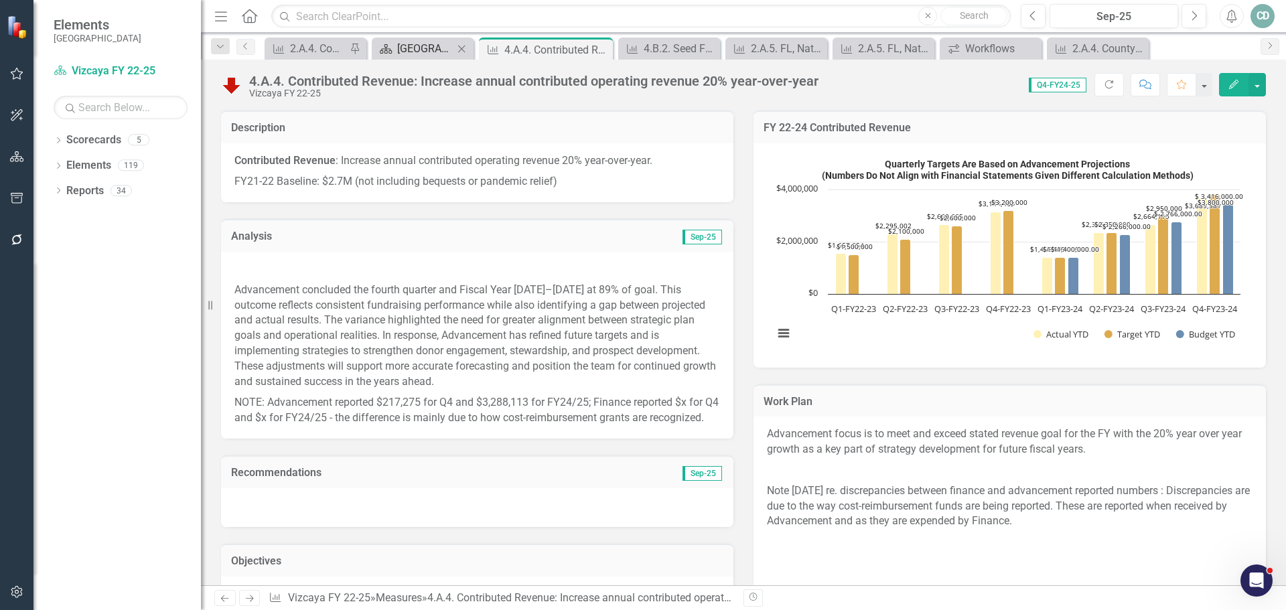
click at [435, 44] on div "[GEOGRAPHIC_DATA]" at bounding box center [425, 48] width 56 height 17
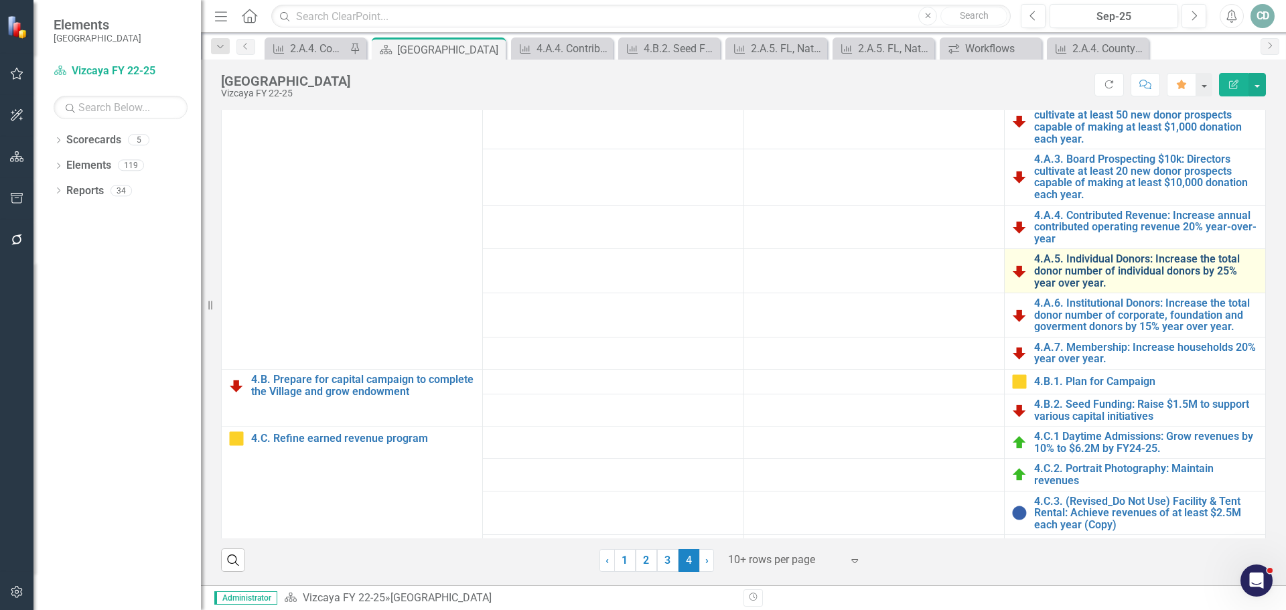
scroll to position [134, 0]
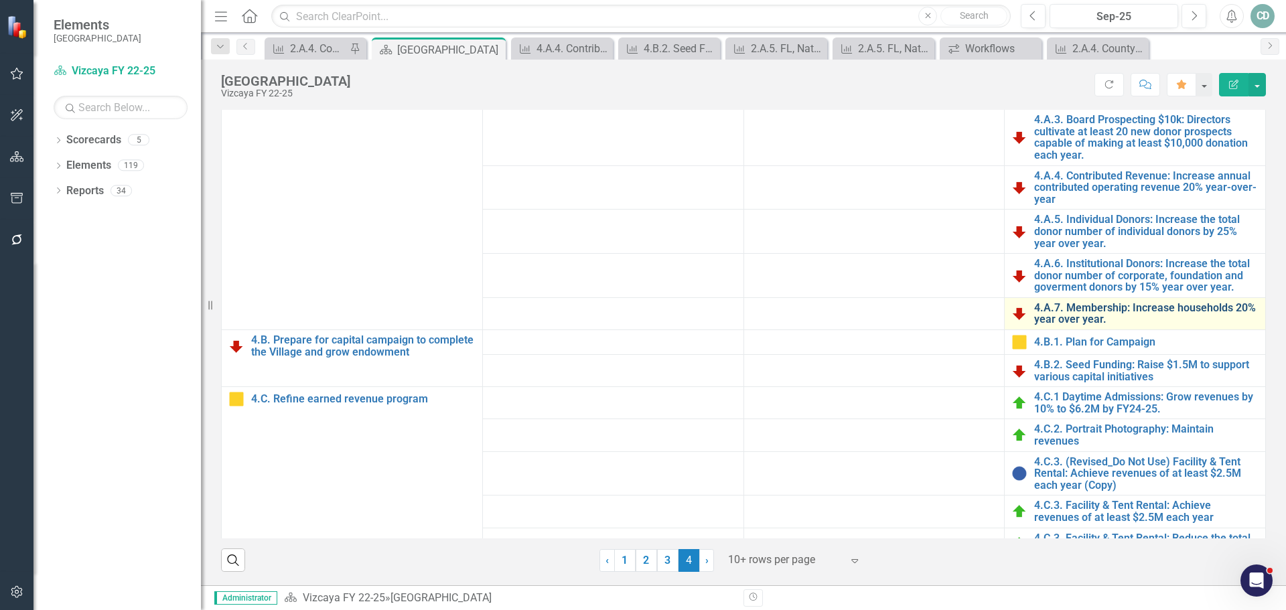
click at [1126, 308] on link "4.A.7. Membership: Increase households 20% year over year." at bounding box center [1146, 313] width 224 height 23
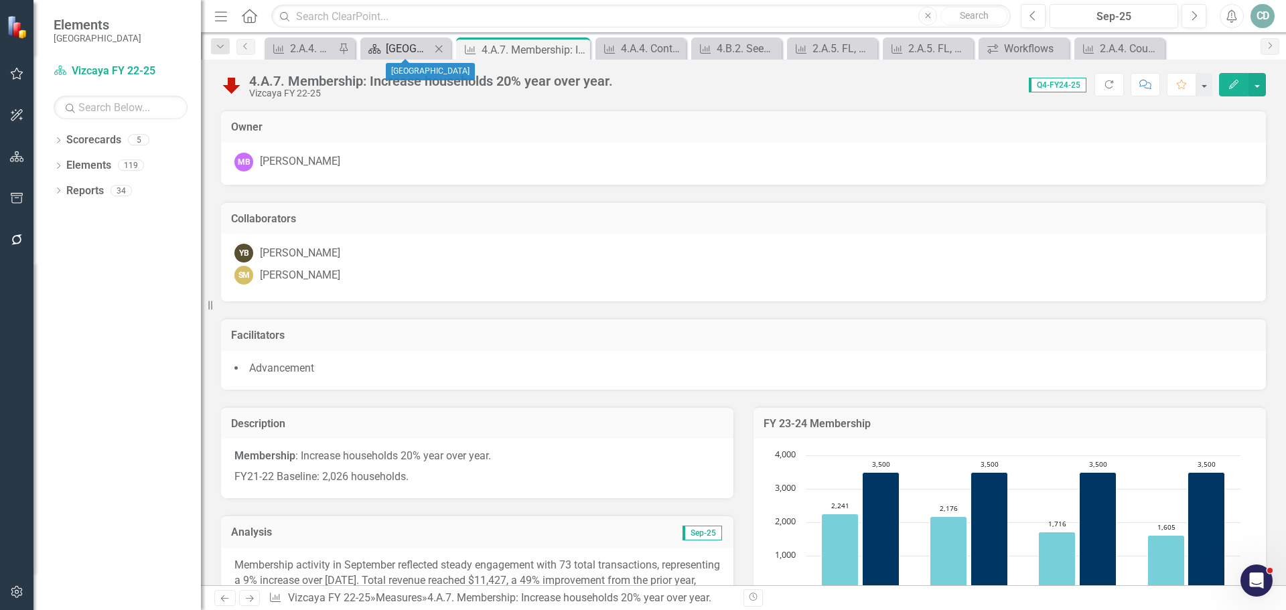
click at [415, 45] on div "[GEOGRAPHIC_DATA]" at bounding box center [408, 48] width 45 height 17
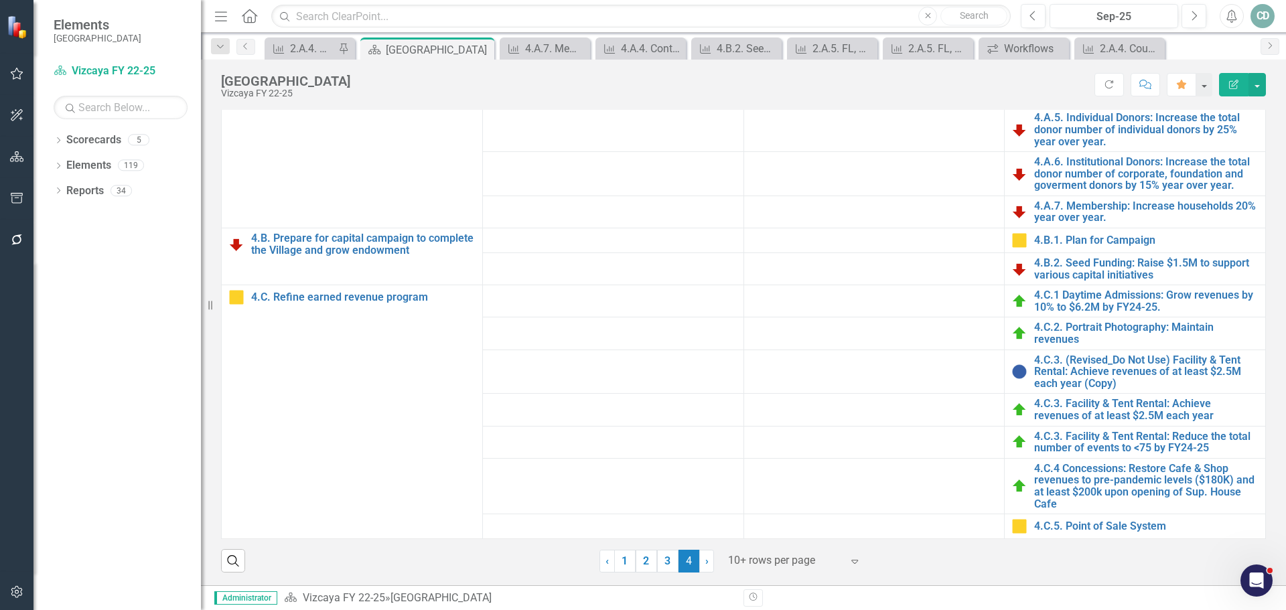
scroll to position [469, 0]
